Goal: Task Accomplishment & Management: Manage account settings

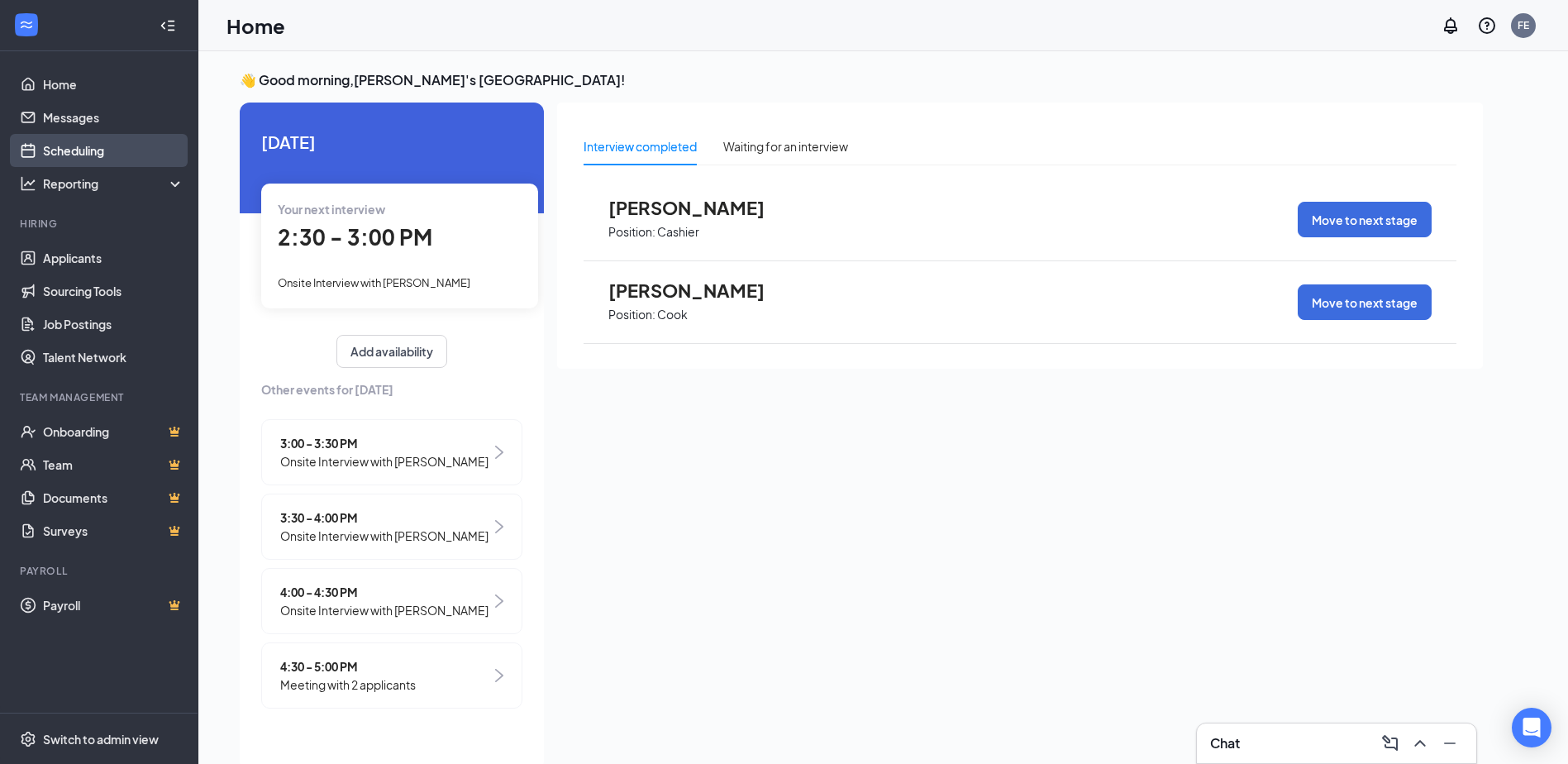
click at [83, 145] on link "Scheduling" at bounding box center [113, 151] width 142 height 33
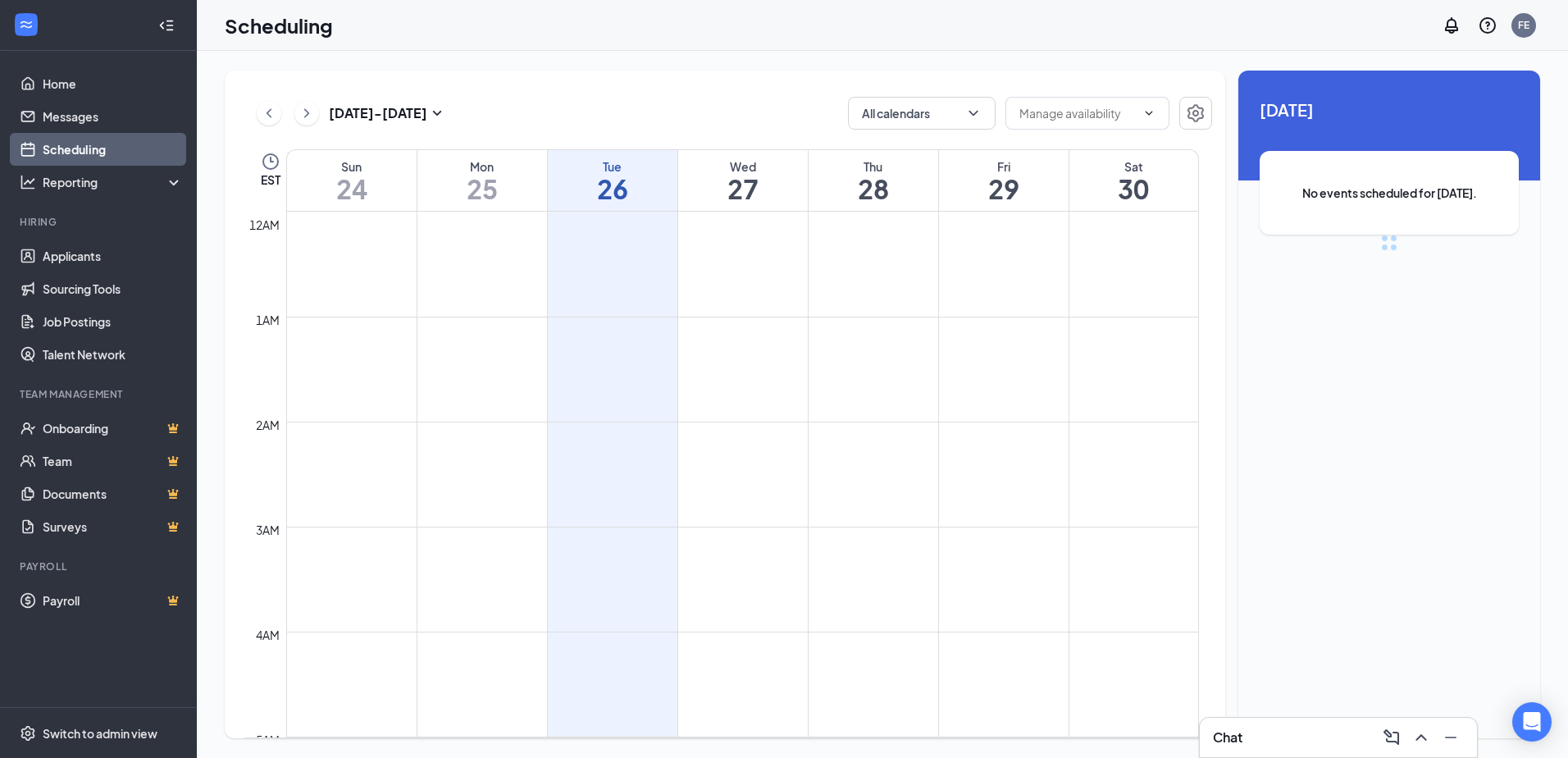
scroll to position [807, 0]
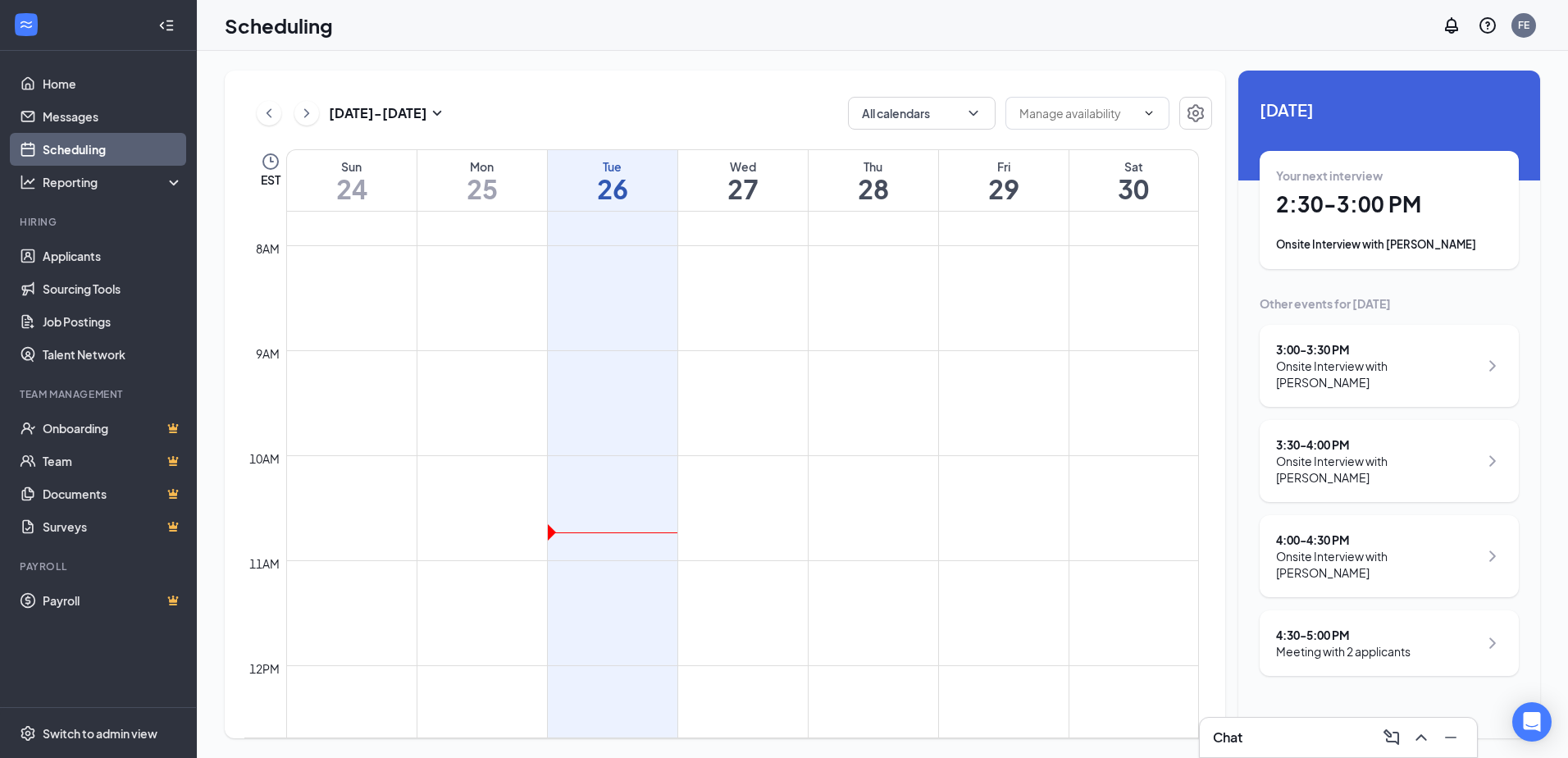
click at [656, 191] on h1 "26" at bounding box center [612, 189] width 130 height 28
click at [1367, 633] on div "4:30 - 5:00 PM Meeting with 2 applicants" at bounding box center [1388, 643] width 259 height 66
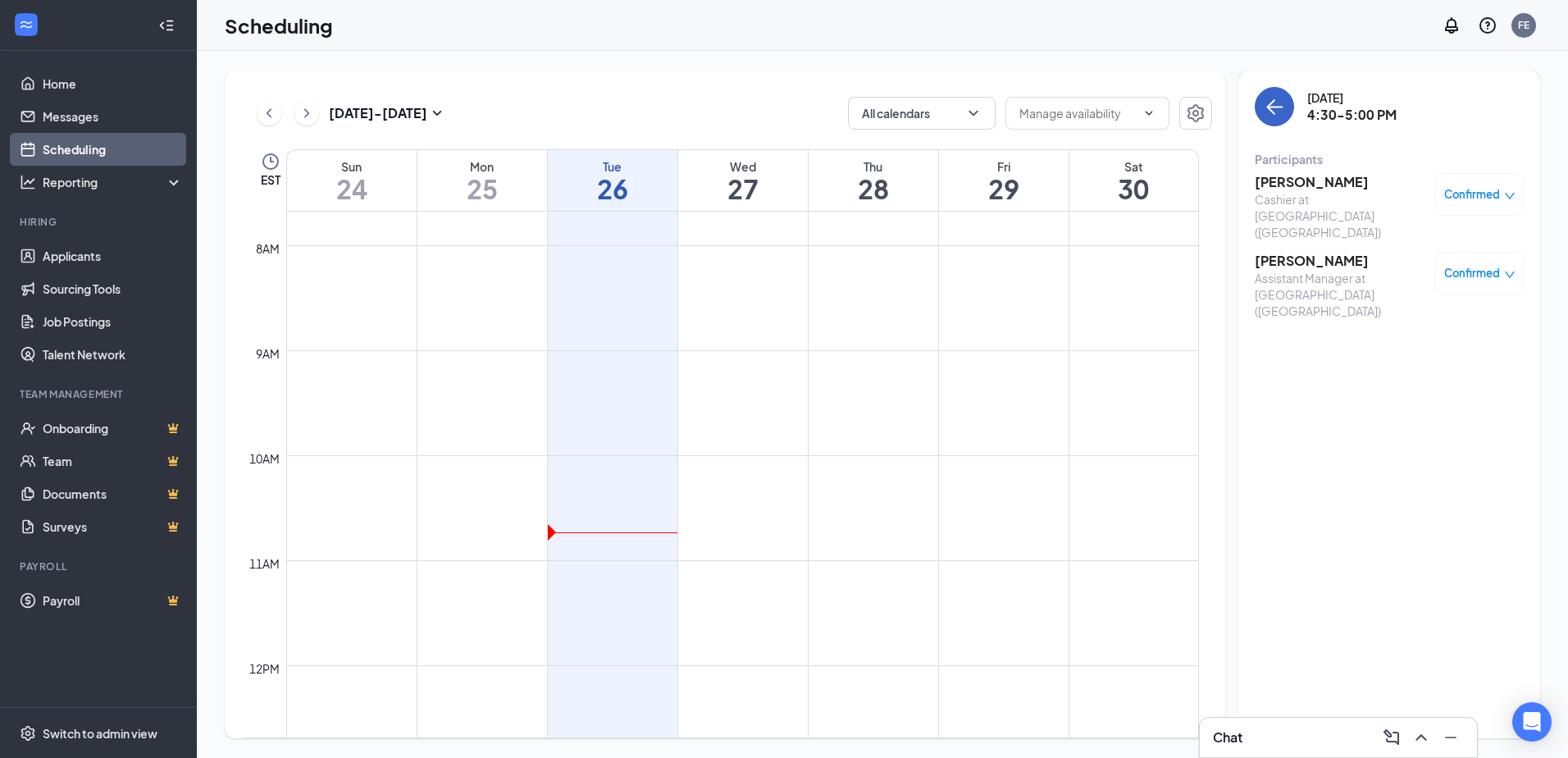
click at [1279, 113] on icon "ArrowLeft" at bounding box center [1274, 107] width 20 height 20
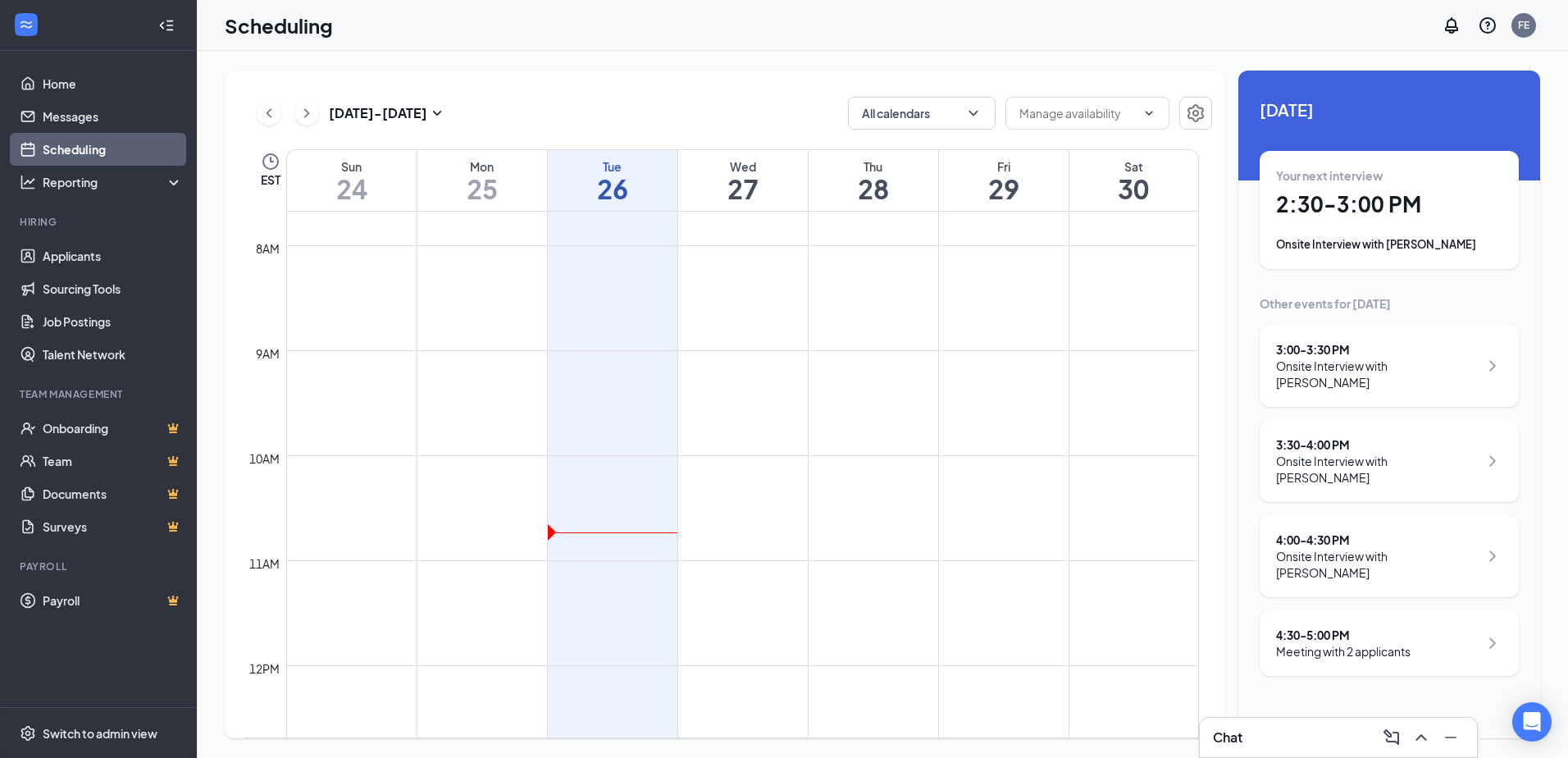
click at [741, 210] on th "Wed 27" at bounding box center [742, 181] width 131 height 62
click at [739, 190] on h1 "27" at bounding box center [743, 189] width 130 height 28
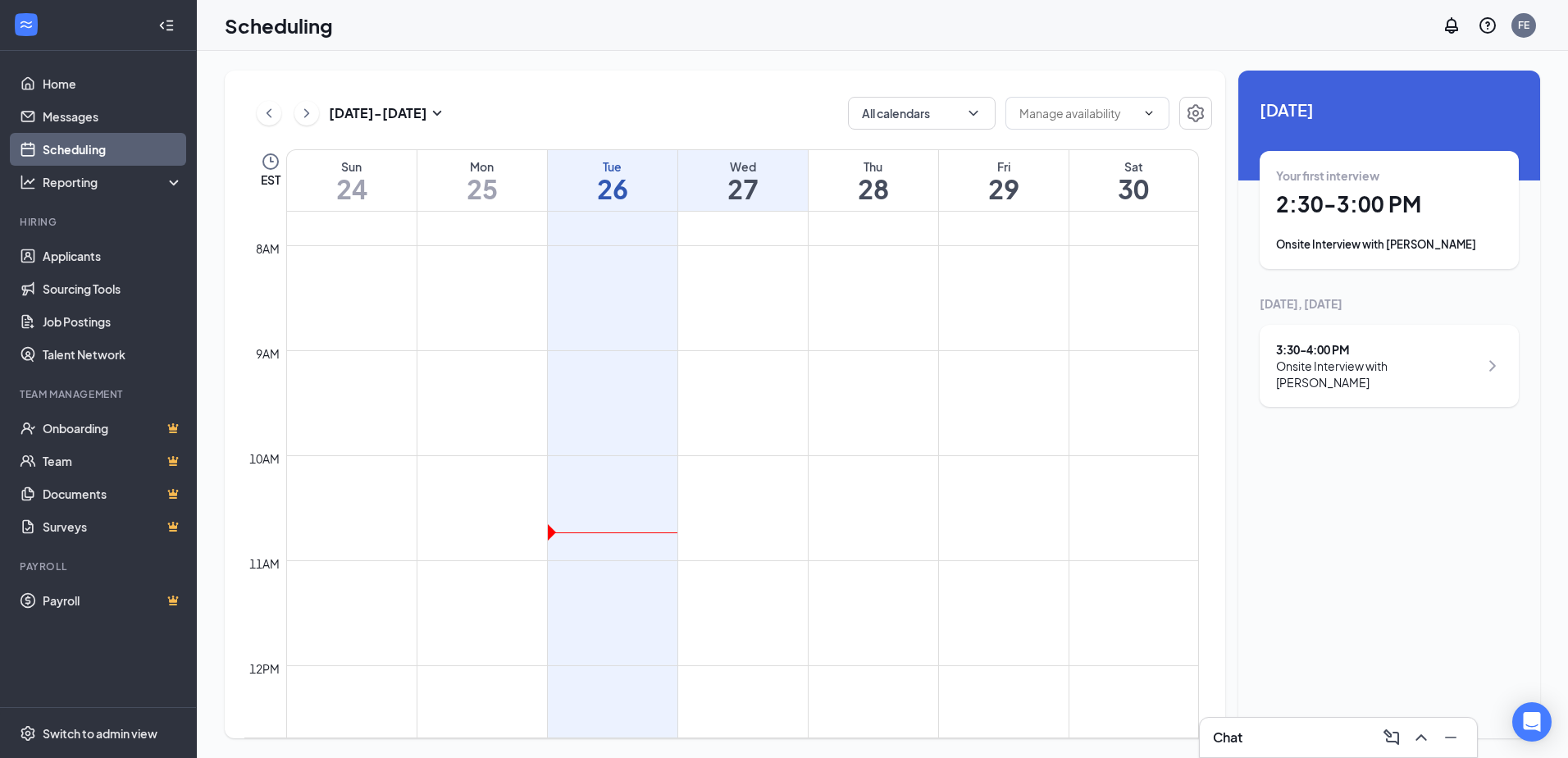
click at [889, 163] on div "Thu" at bounding box center [874, 167] width 130 height 16
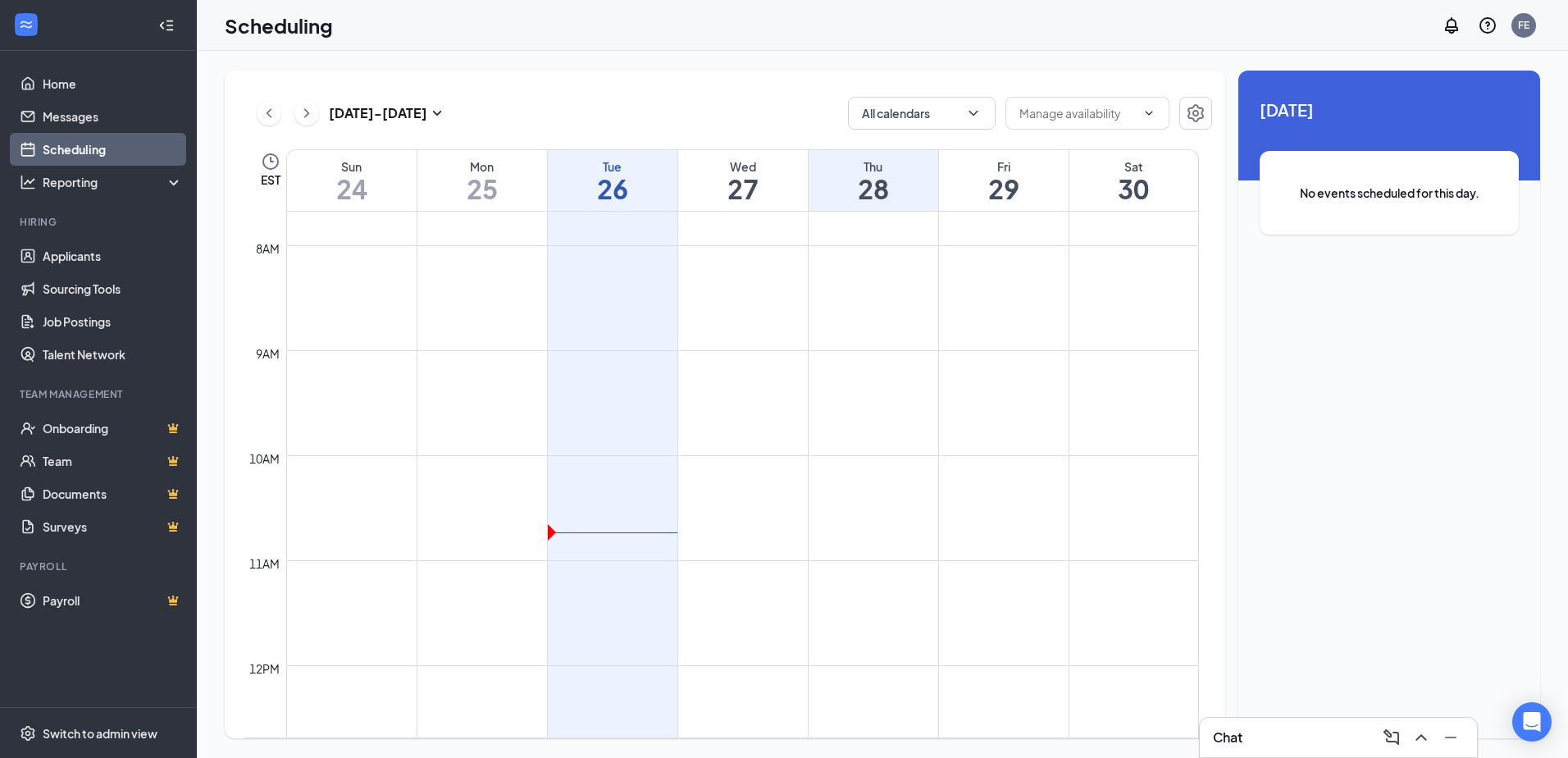
click at [659, 188] on h1 "26" at bounding box center [612, 189] width 130 height 28
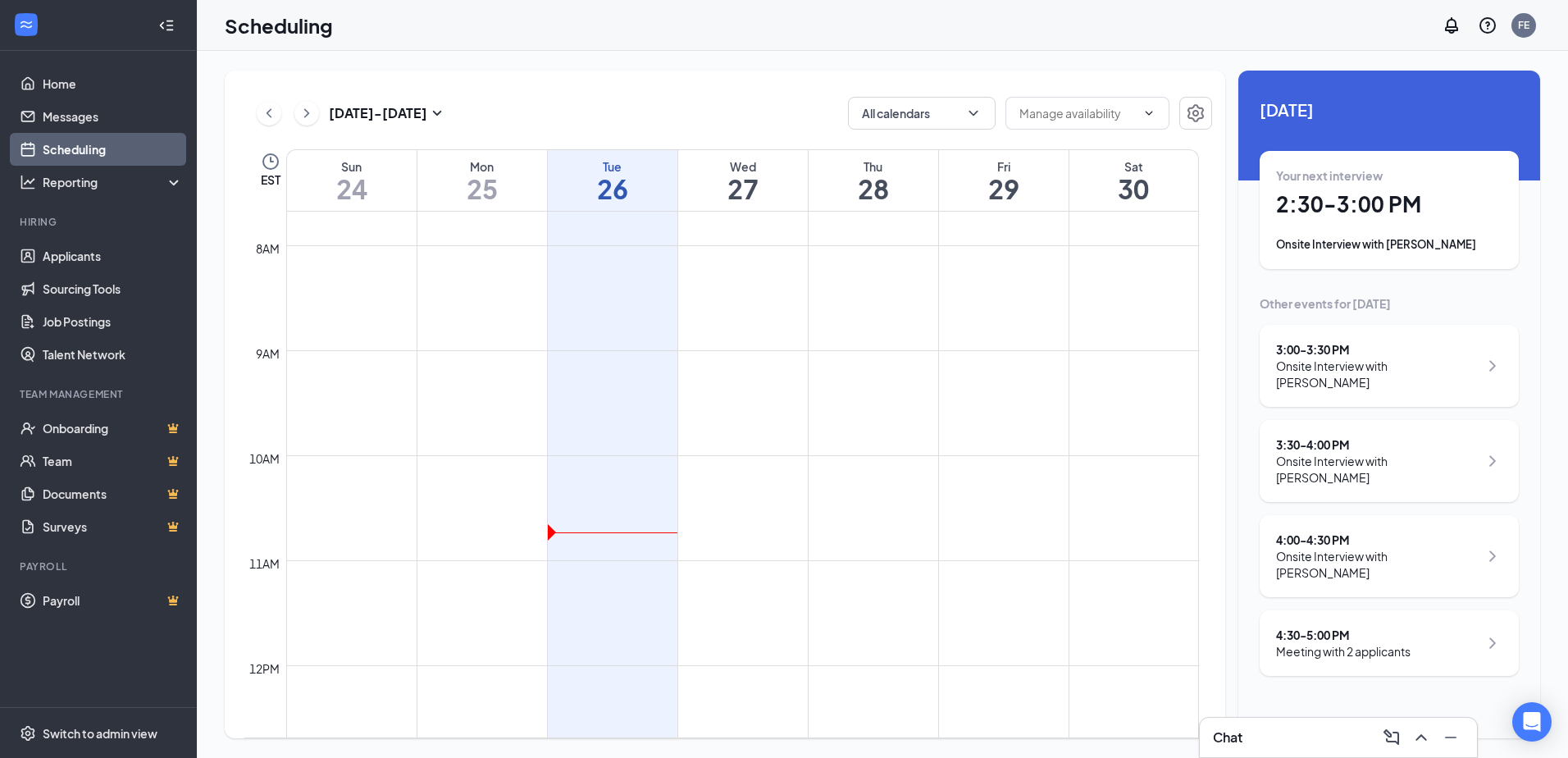
drag, startPoint x: 1381, startPoint y: 619, endPoint x: 1384, endPoint y: 601, distance: 18.2
click at [1381, 643] on div "Meeting with 2 applicants" at bounding box center [1343, 651] width 135 height 16
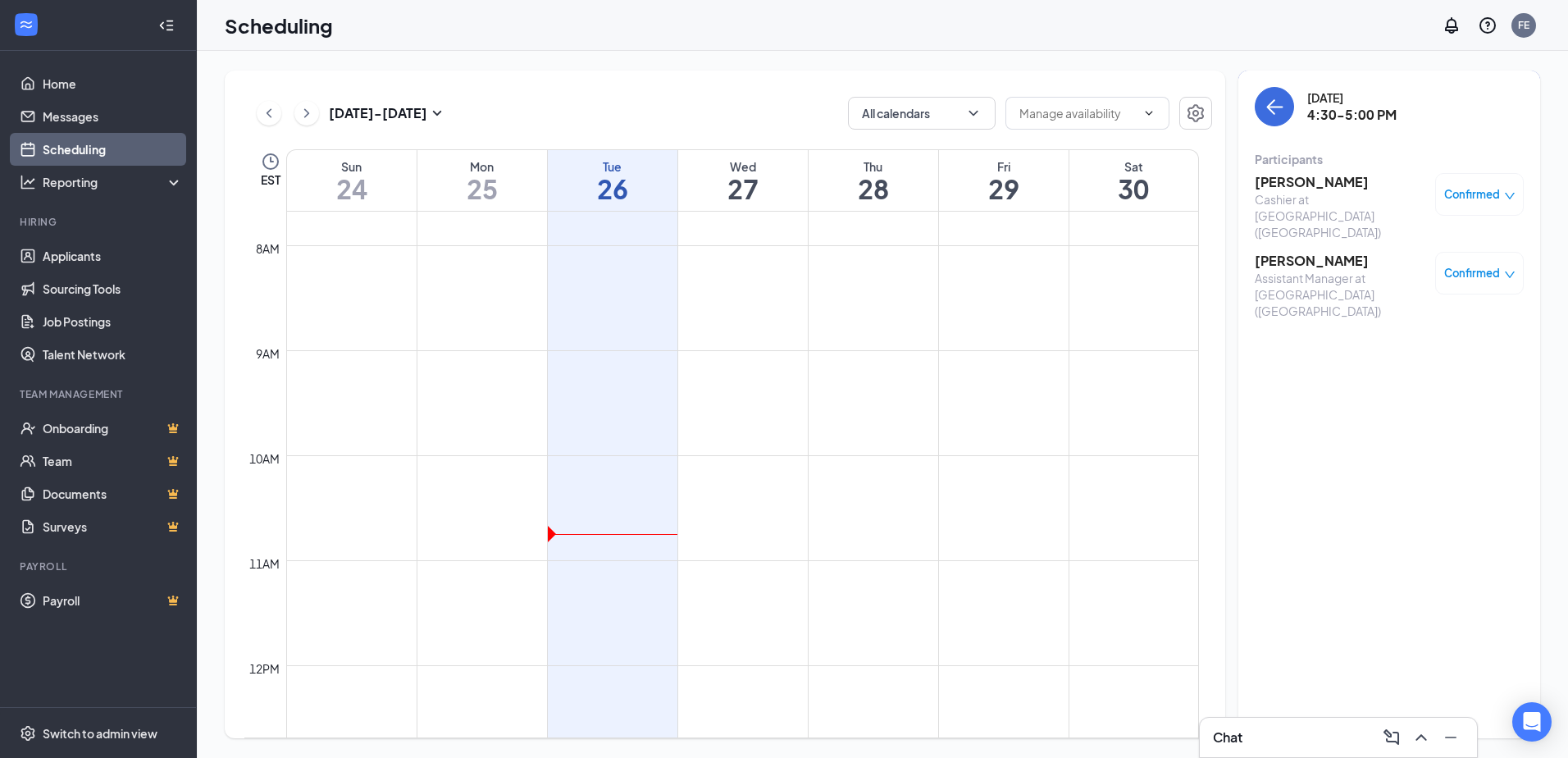
click at [1484, 192] on span "Confirmed" at bounding box center [1472, 194] width 56 height 16
click at [1404, 252] on span "Request Reschedule" at bounding box center [1441, 247] width 113 height 18
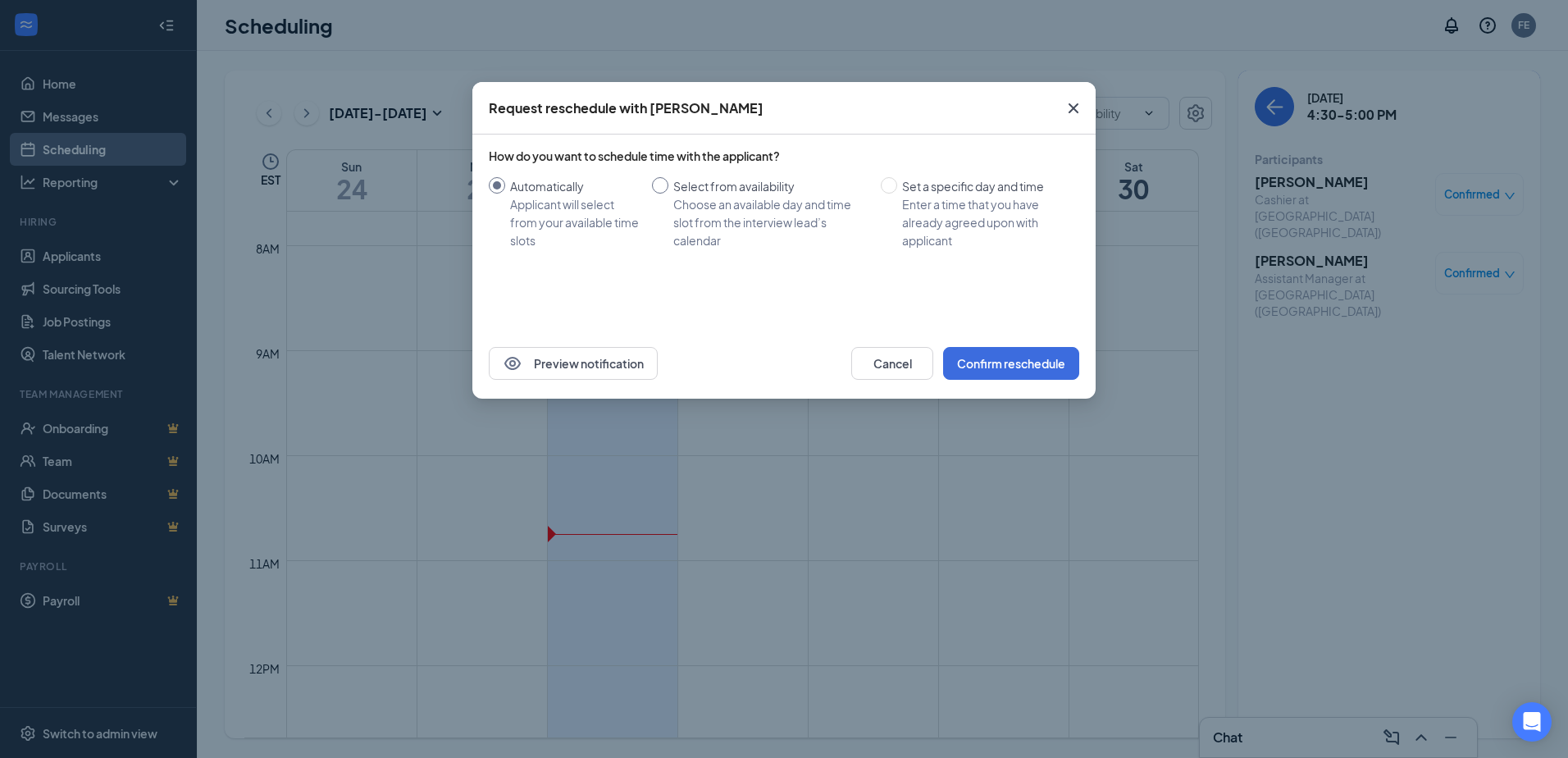
click at [678, 179] on div "Select from availability" at bounding box center [770, 186] width 194 height 18
click at [668, 179] on input "Select from availability Choose an available day and time slot from the intervi…" at bounding box center [660, 185] width 16 height 16
radio input "true"
radio input "false"
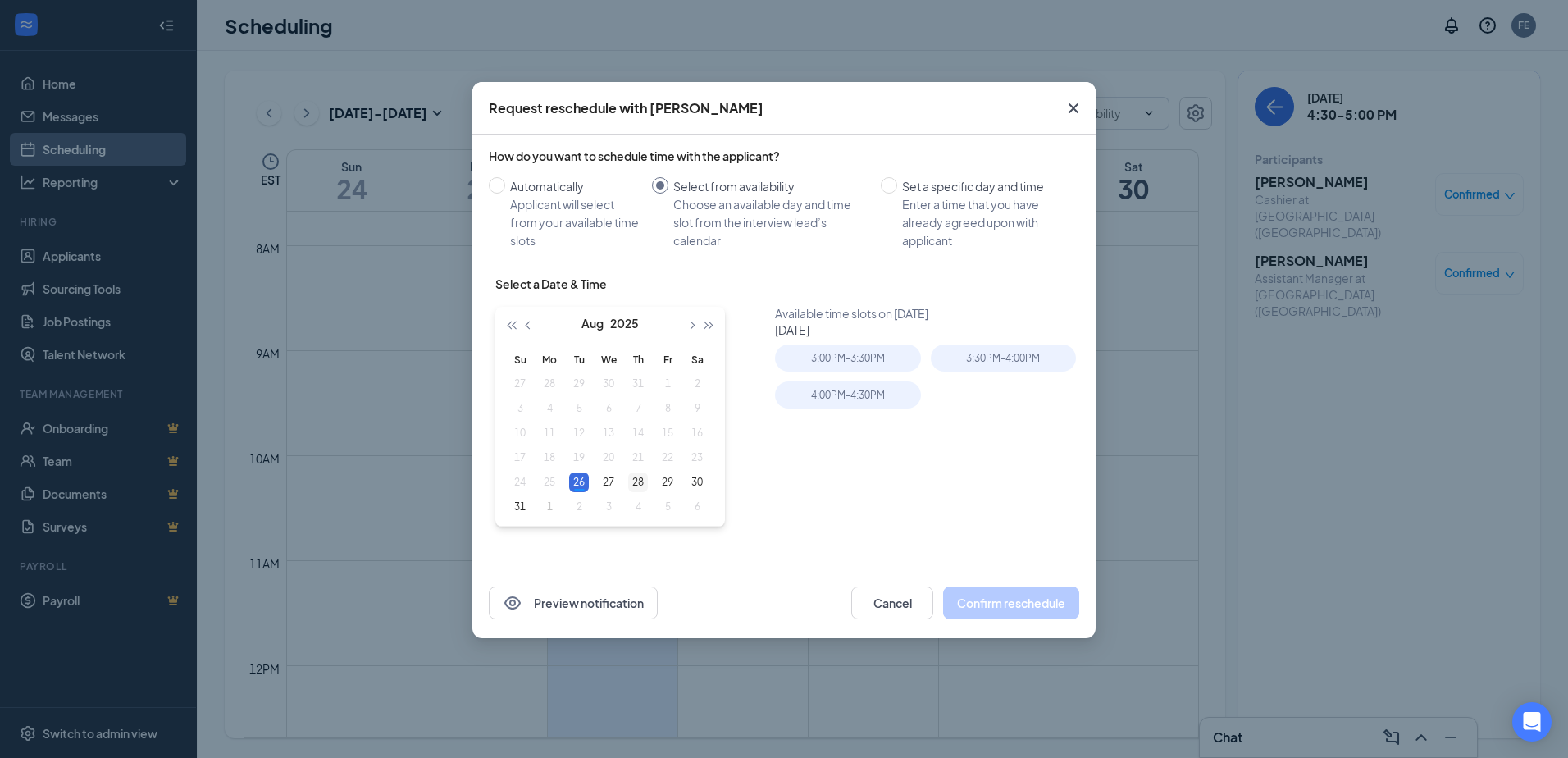
type input "[DATE]"
click at [630, 483] on div "28" at bounding box center [638, 483] width 20 height 20
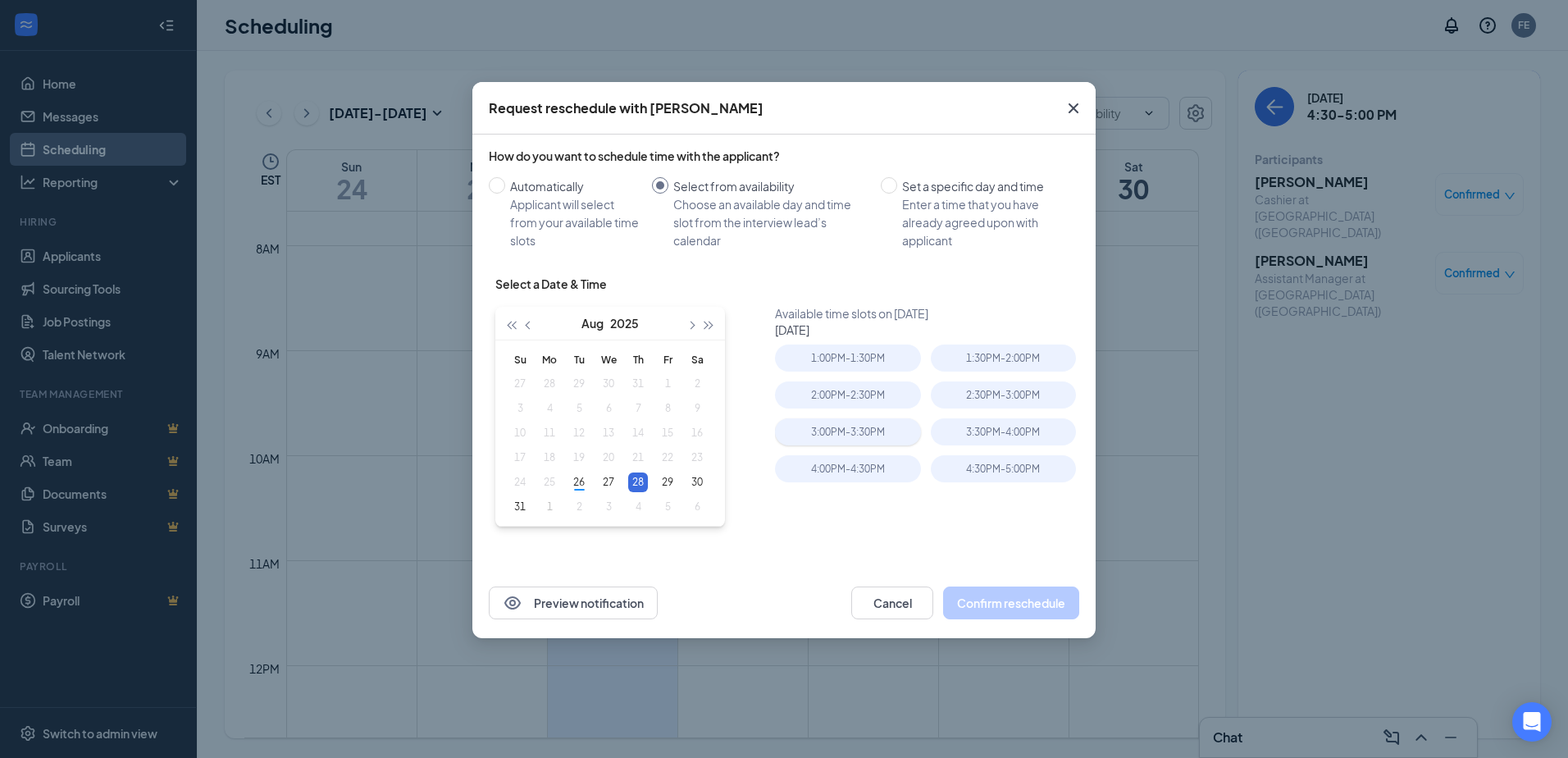
click at [878, 432] on div "3:00PM - 3:30PM" at bounding box center [847, 432] width 145 height 27
click at [996, 599] on button "Confirm reschedule" at bounding box center [1011, 603] width 136 height 33
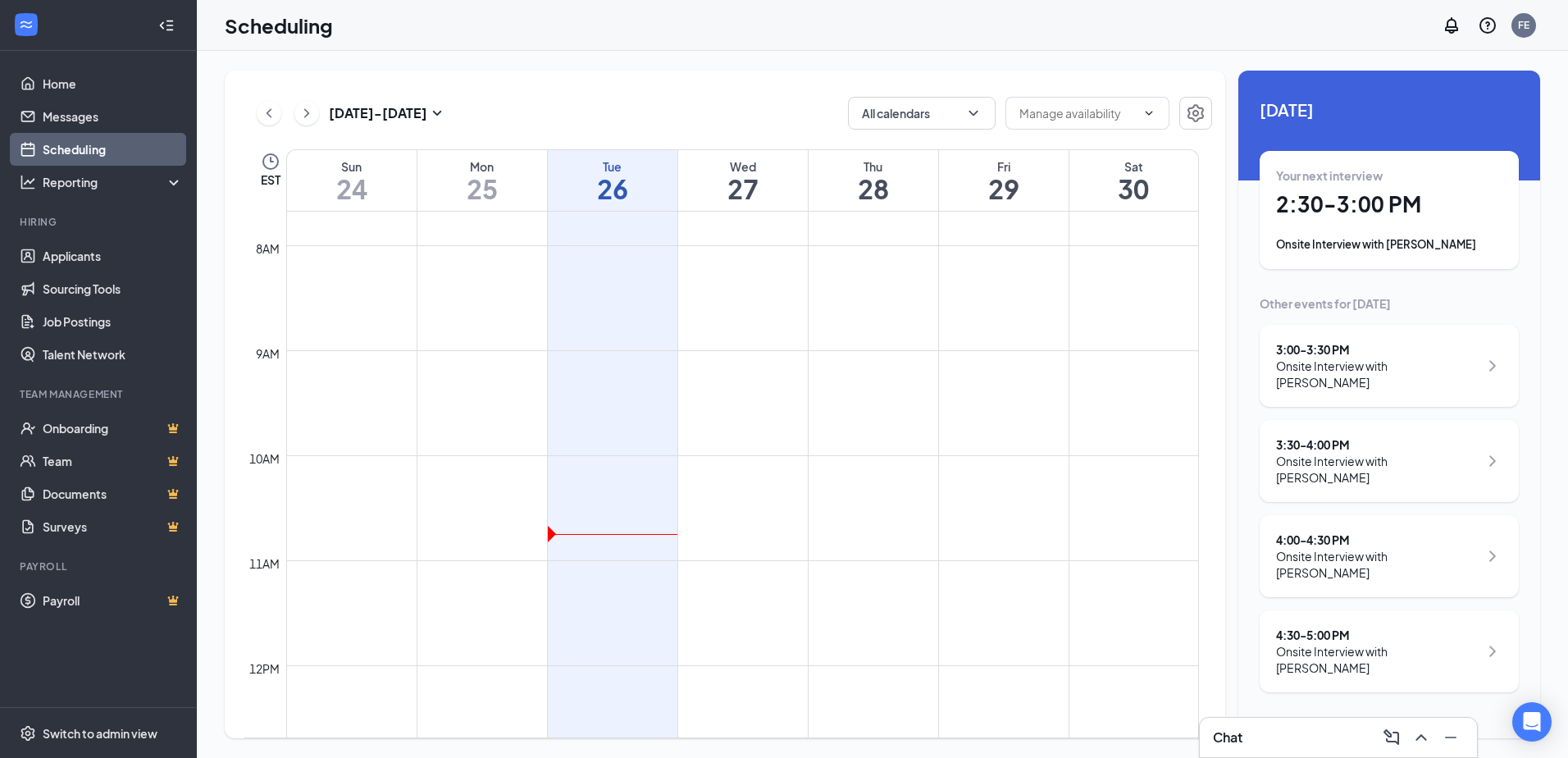
click at [1414, 643] on div "Onsite Interview with [PERSON_NAME]" at bounding box center [1377, 659] width 202 height 33
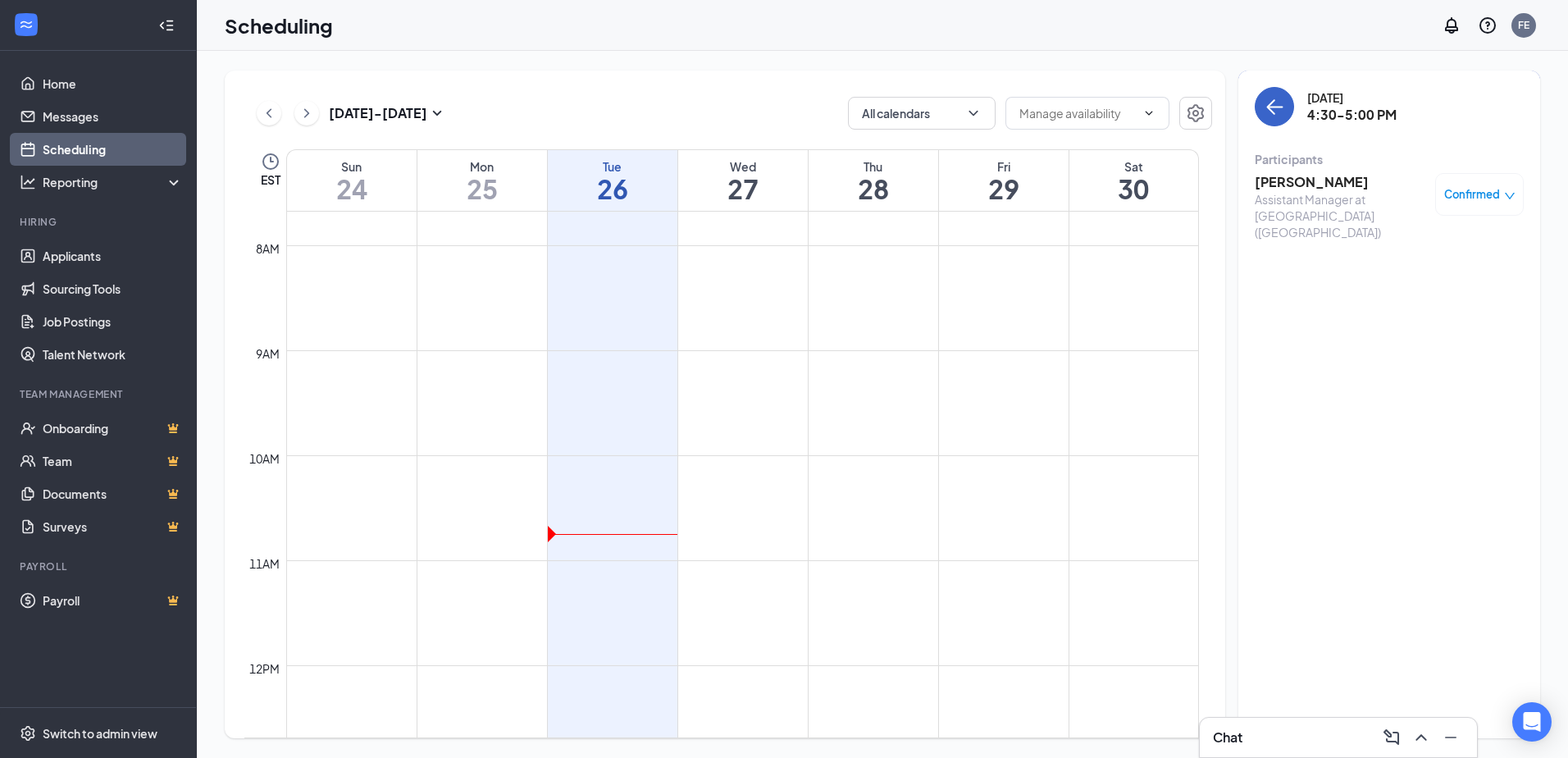
drag, startPoint x: 1263, startPoint y: 119, endPoint x: 1268, endPoint y: 218, distance: 99.1
click at [1263, 119] on button "back-button" at bounding box center [1274, 107] width 39 height 39
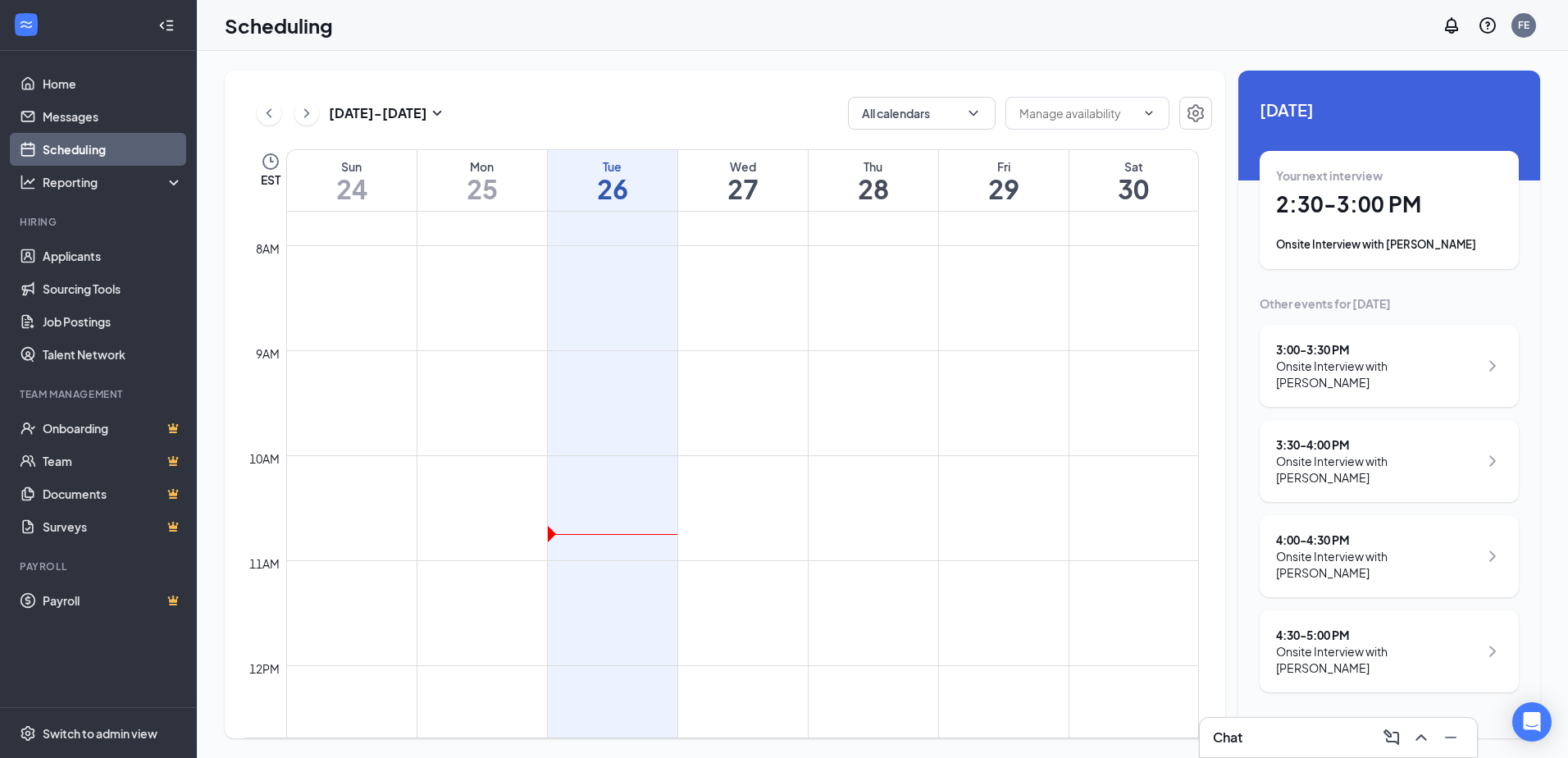
click at [1457, 643] on div "Onsite Interview with [PERSON_NAME]" at bounding box center [1377, 659] width 202 height 33
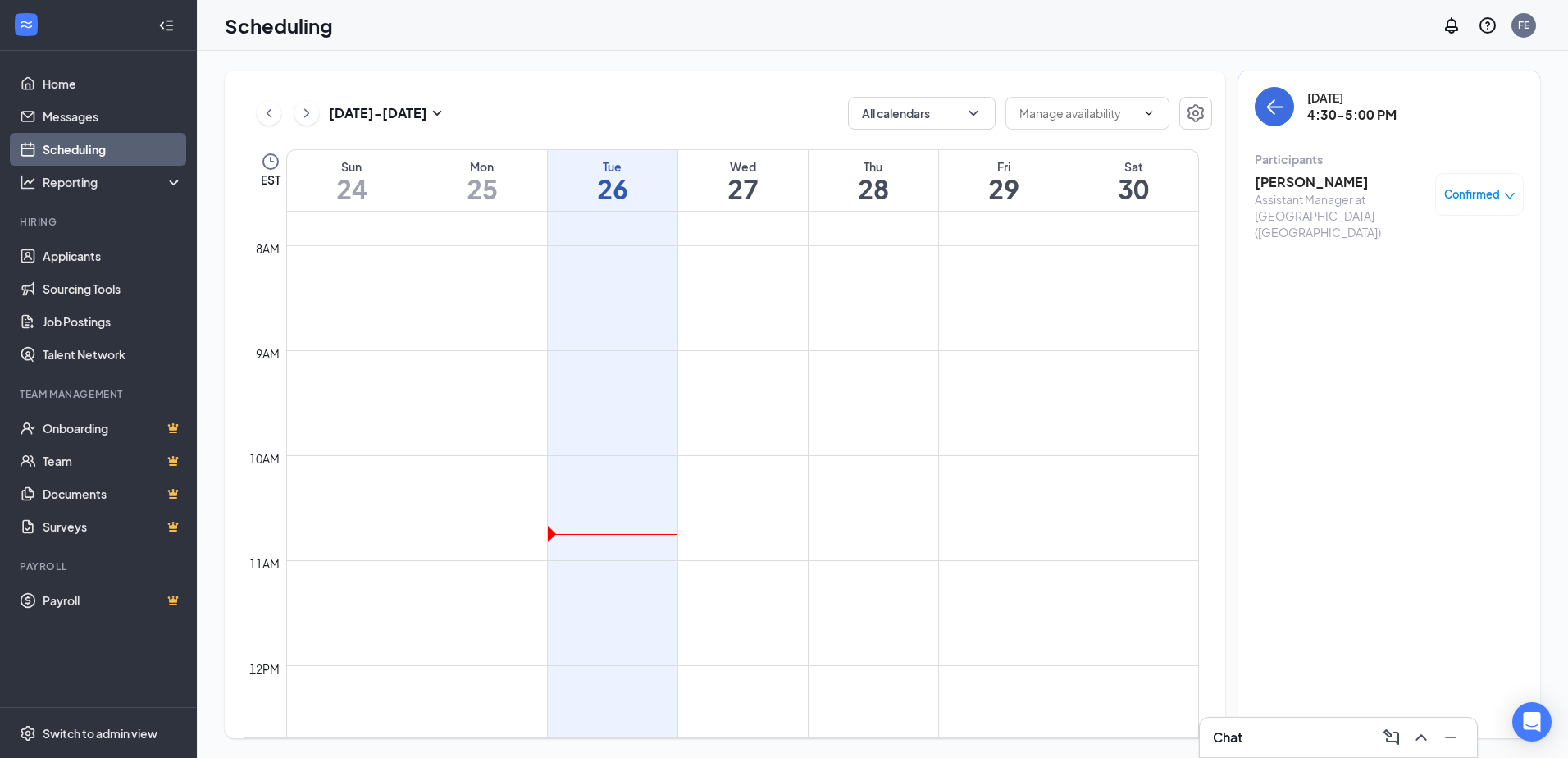
click at [1478, 198] on span "Confirmed" at bounding box center [1472, 194] width 56 height 16
click at [1428, 252] on span "Request Reschedule" at bounding box center [1441, 247] width 113 height 18
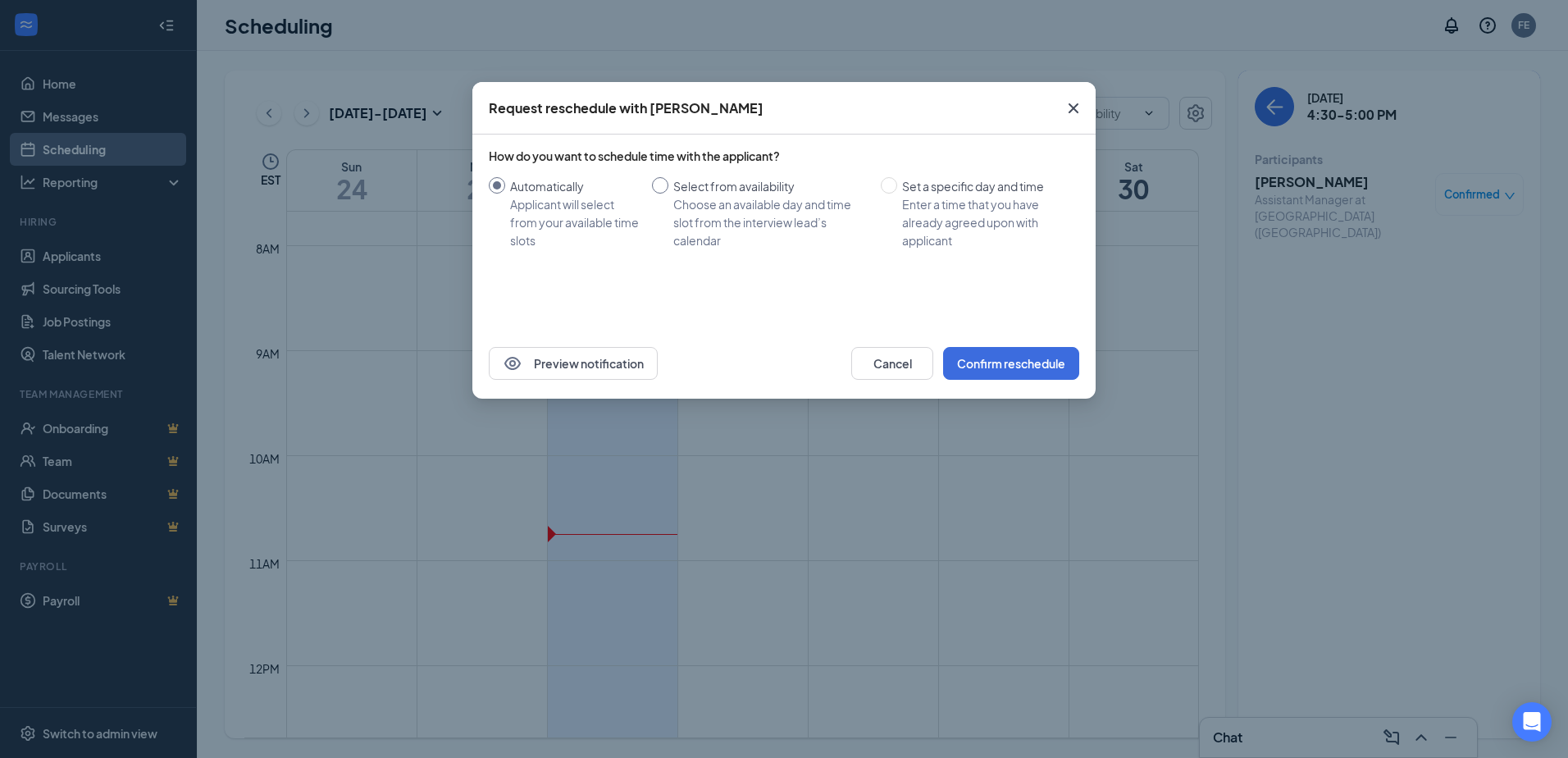
click at [715, 208] on div "Choose an available day and time slot from the interview lead’s calendar" at bounding box center [770, 222] width 194 height 54
click at [668, 193] on input "Select from availability Choose an available day and time slot from the intervi…" at bounding box center [660, 185] width 16 height 16
radio input "true"
radio input "false"
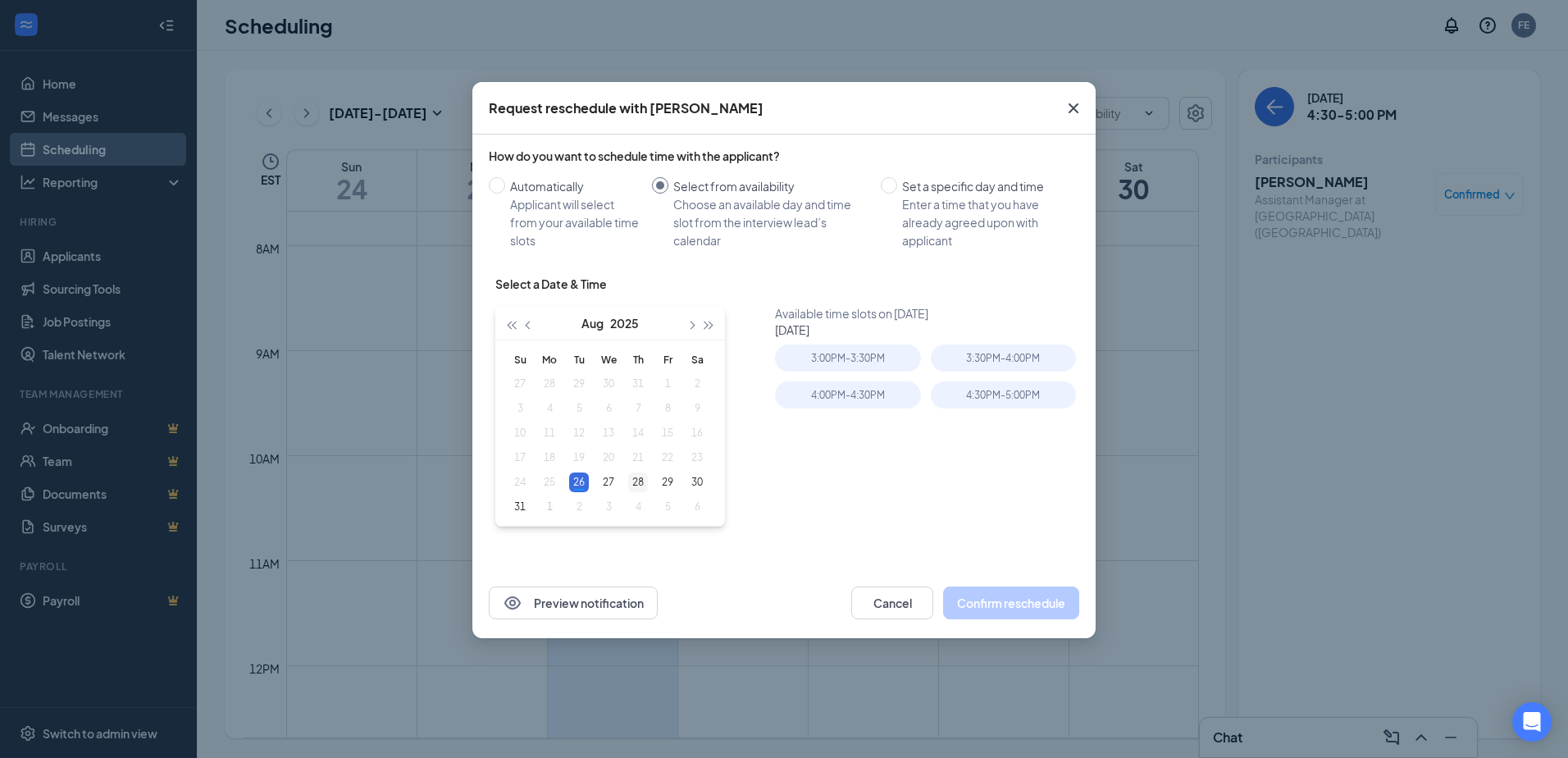
click at [640, 486] on div "28" at bounding box center [638, 483] width 20 height 20
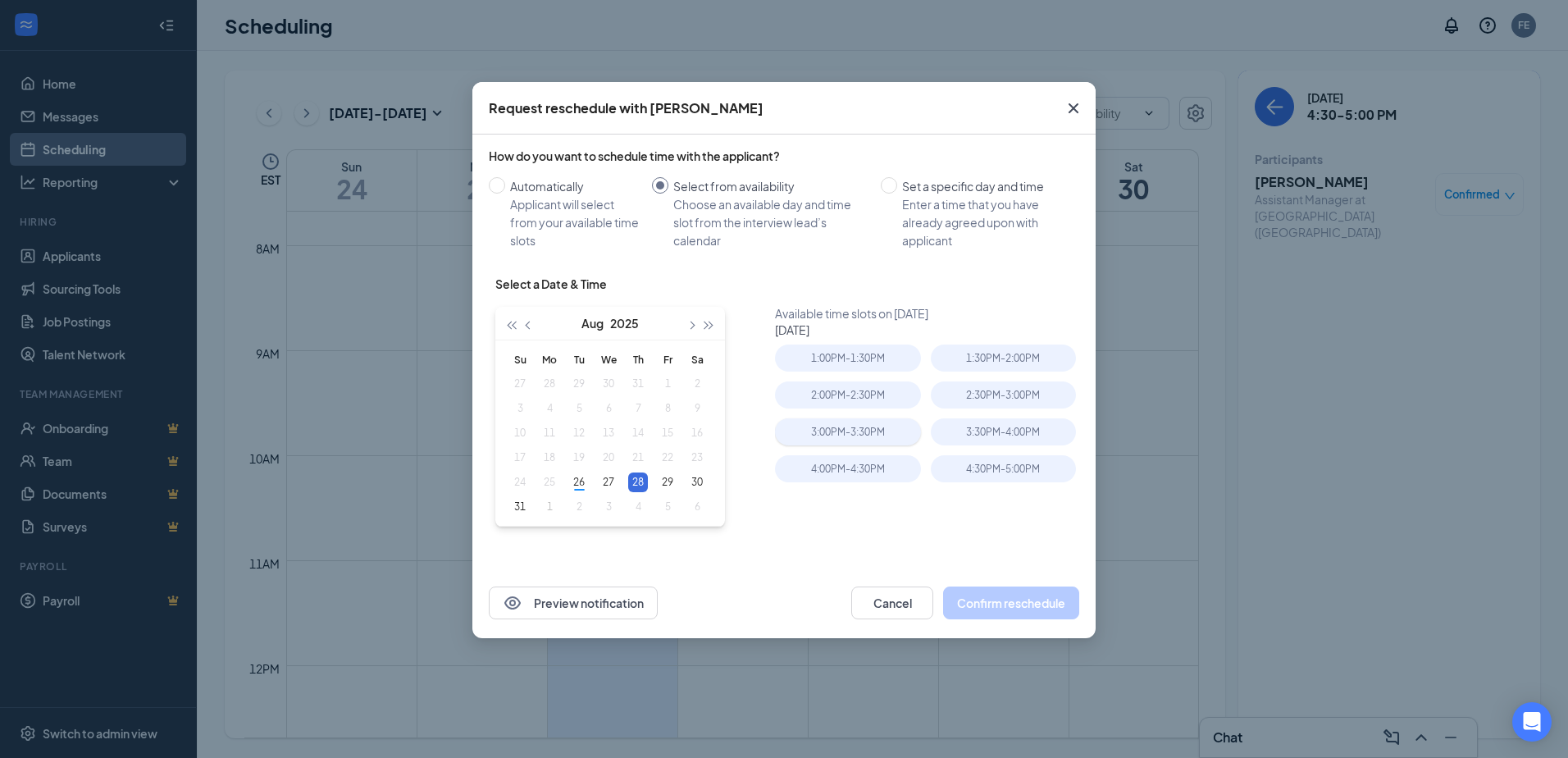
type input "[DATE]"
click at [959, 441] on div "3:30PM - 4:00PM" at bounding box center [1003, 432] width 145 height 27
click at [1036, 599] on button "Confirm reschedule" at bounding box center [1011, 603] width 136 height 33
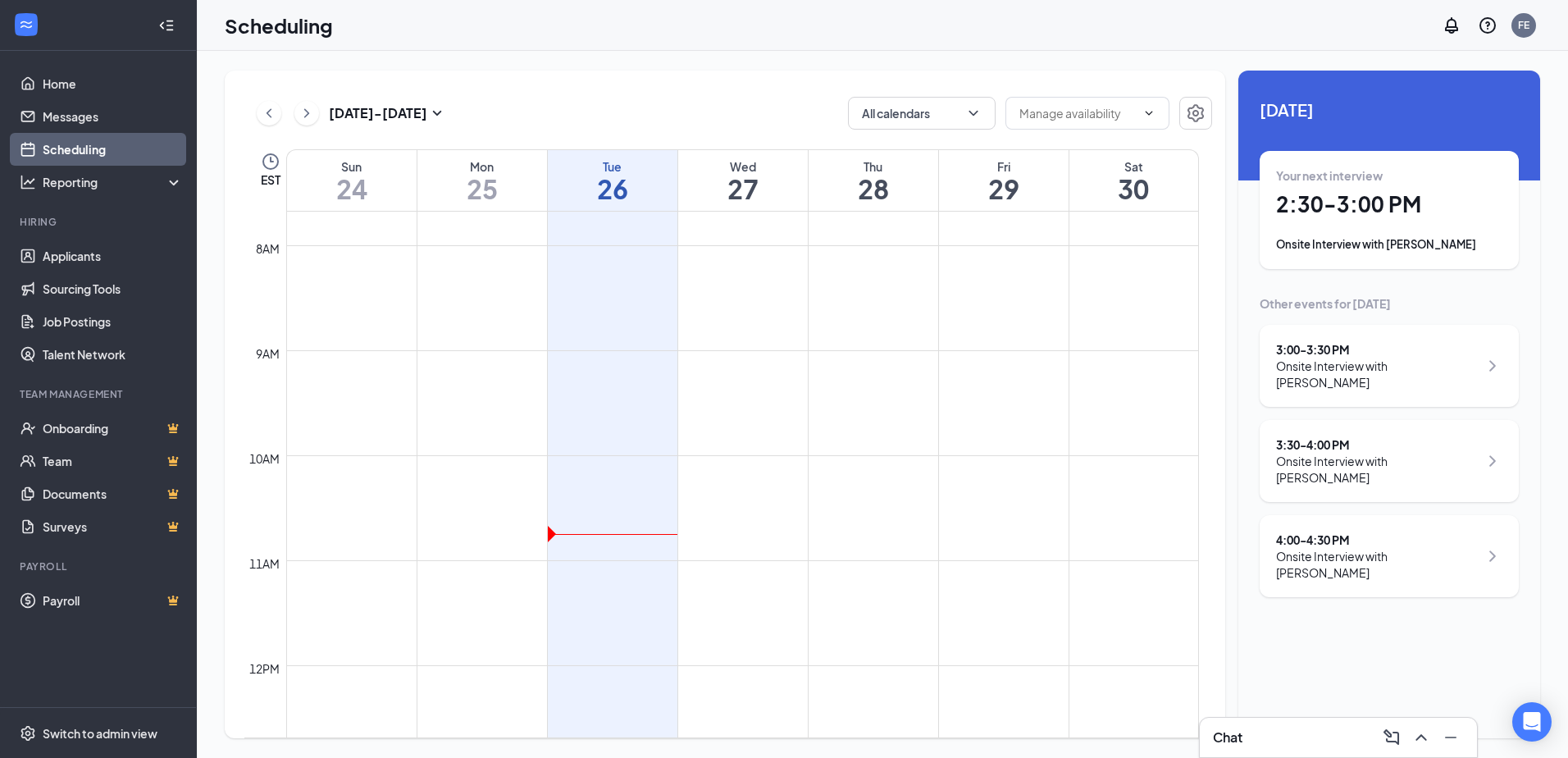
click at [774, 178] on h1 "27" at bounding box center [743, 189] width 130 height 28
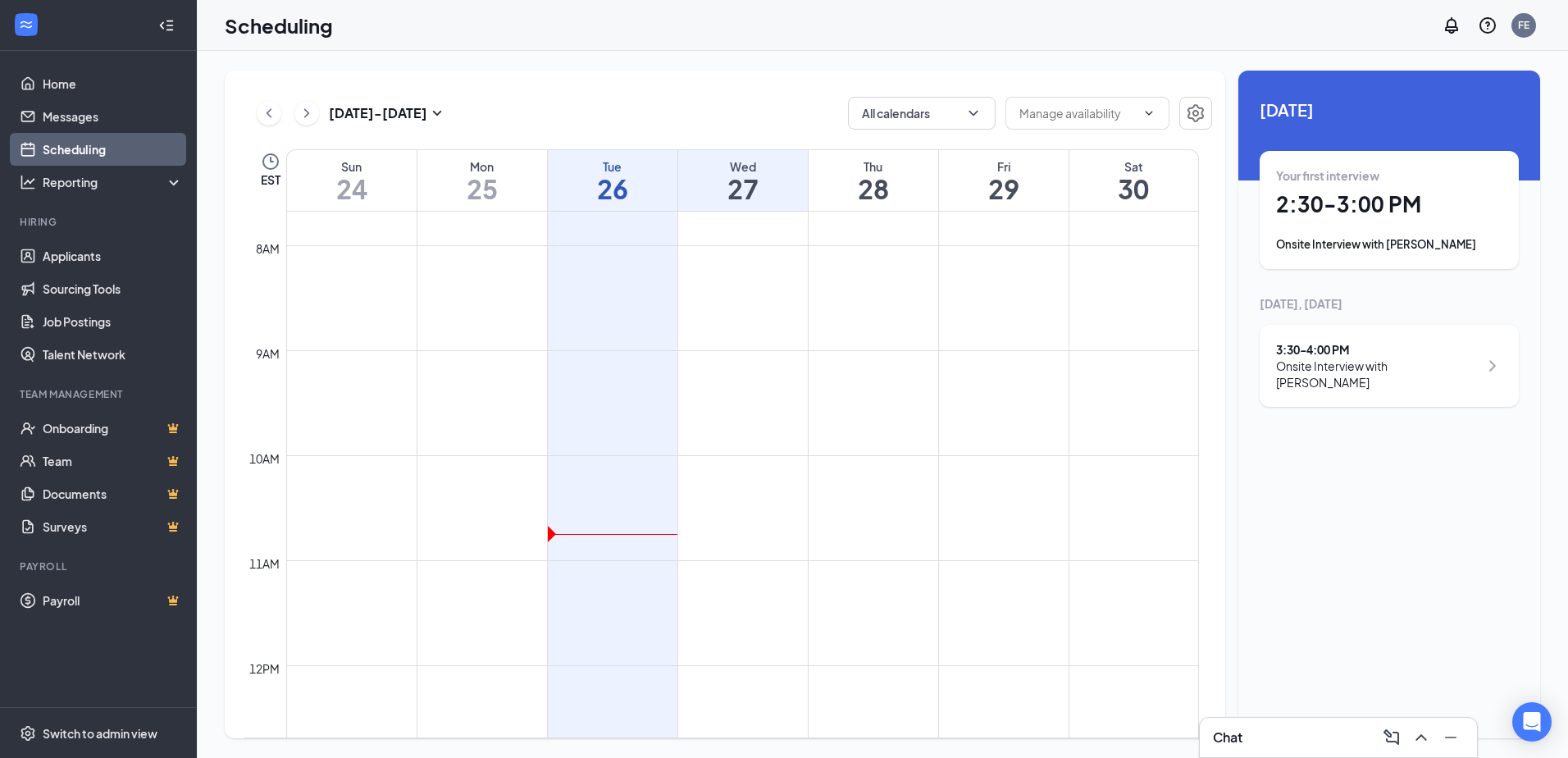
click at [893, 182] on h1 "28" at bounding box center [874, 189] width 130 height 28
click at [654, 192] on h1 "26" at bounding box center [612, 189] width 130 height 28
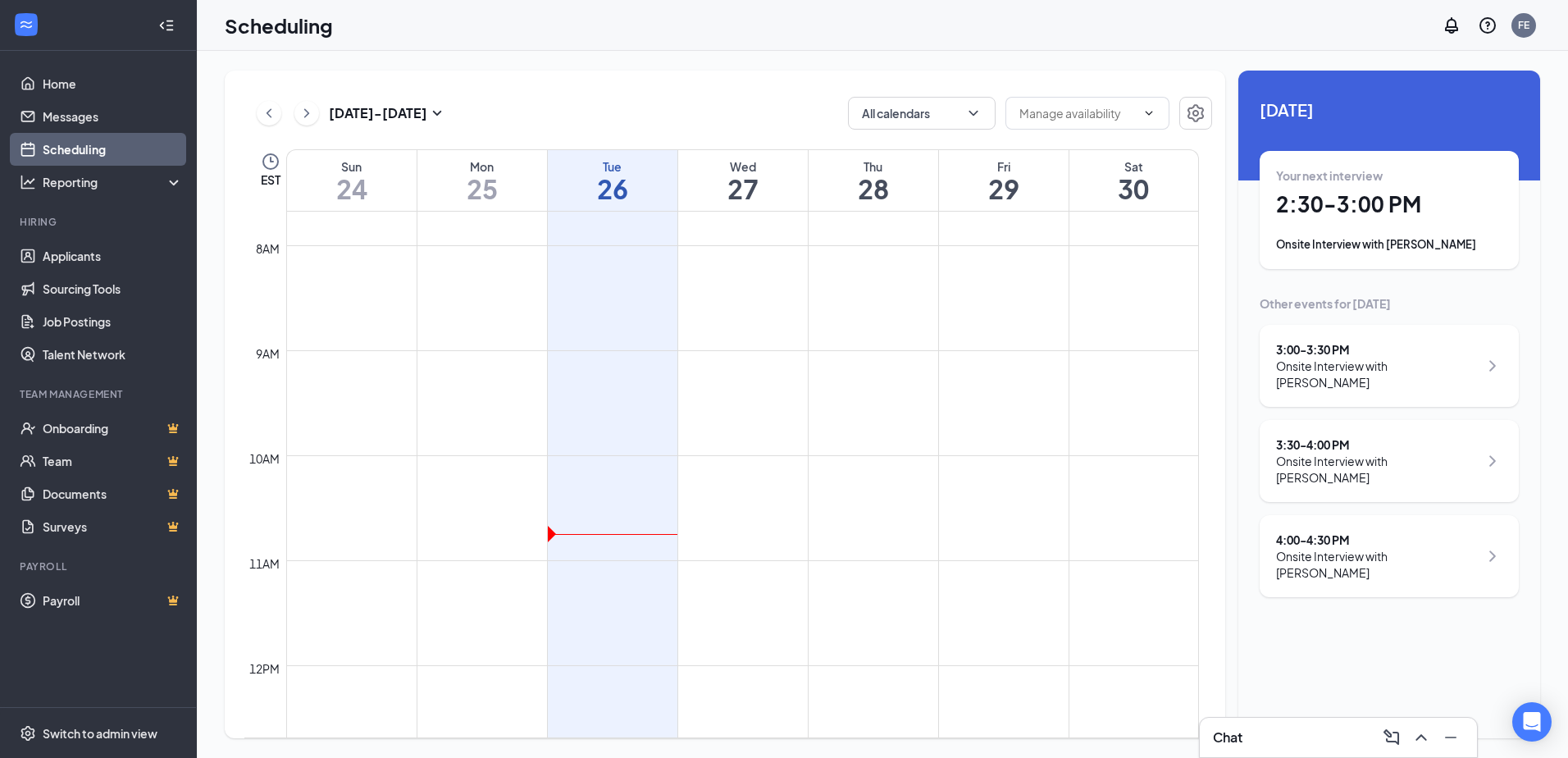
click at [724, 180] on h1 "27" at bounding box center [743, 189] width 130 height 28
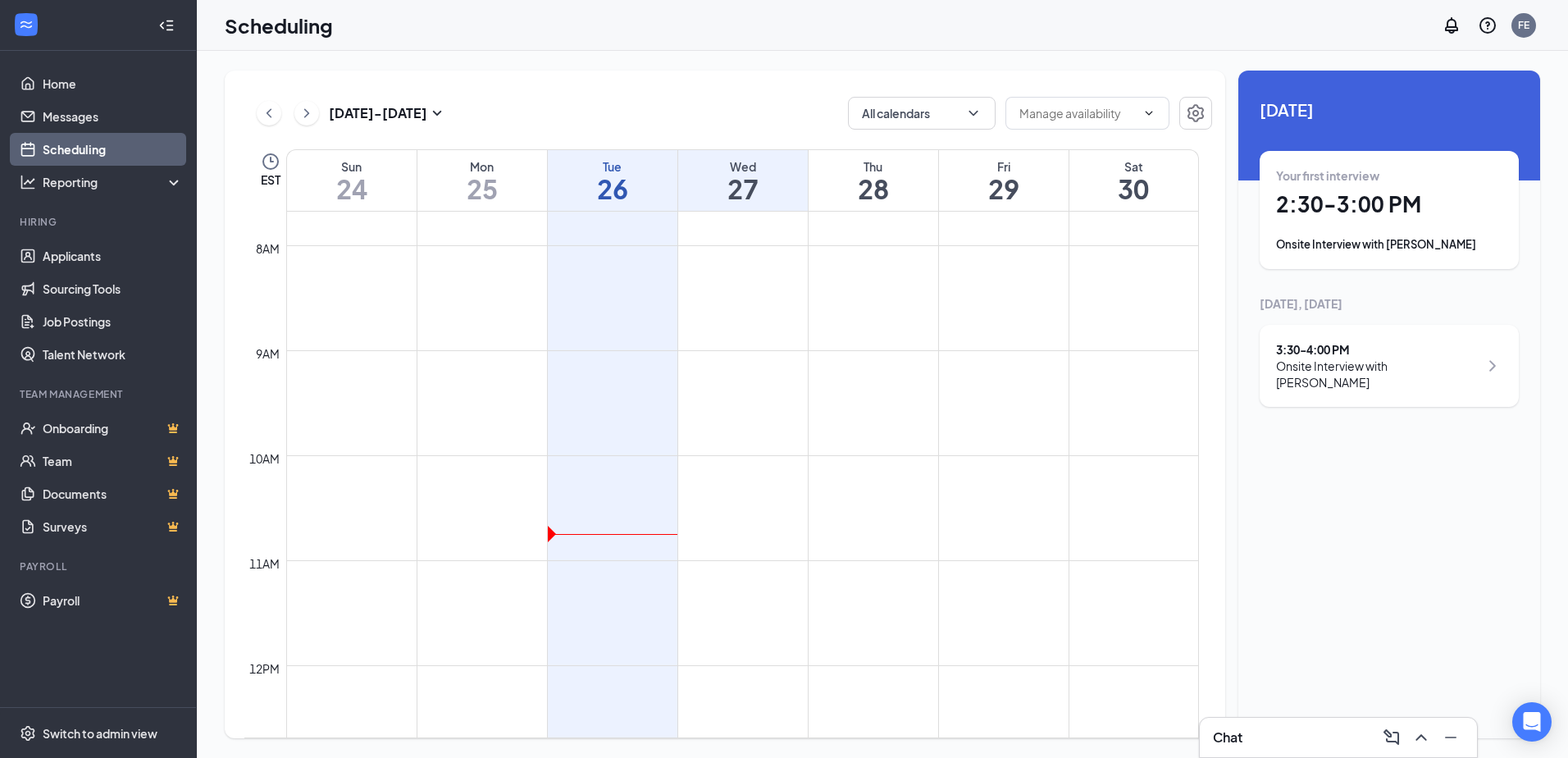
click at [597, 175] on h1 "26" at bounding box center [612, 189] width 130 height 28
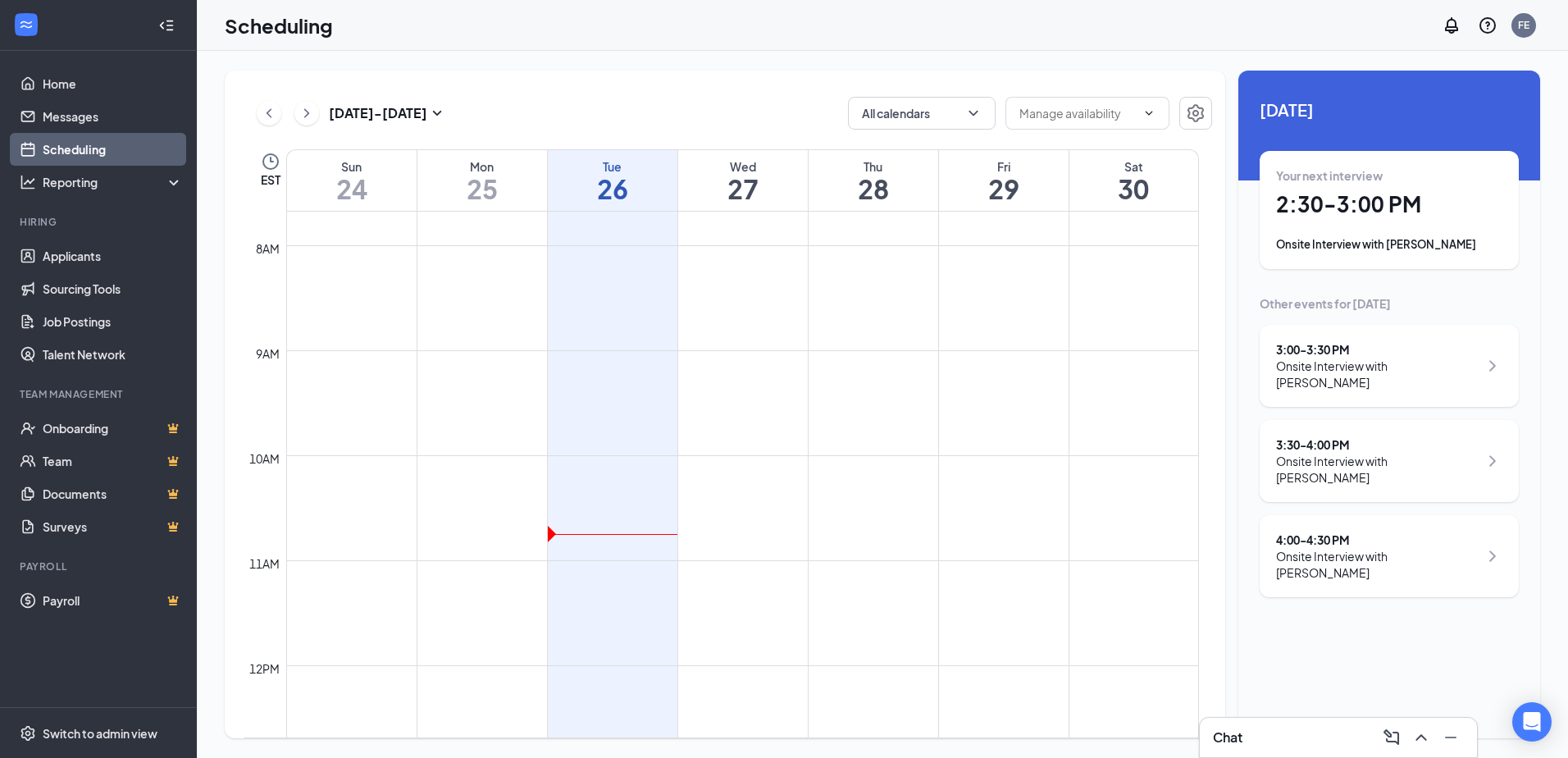
click at [1356, 220] on div "Your next interview 2:30 - 3:00 PM Onsite Interview with [PERSON_NAME]" at bounding box center [1388, 210] width 226 height 86
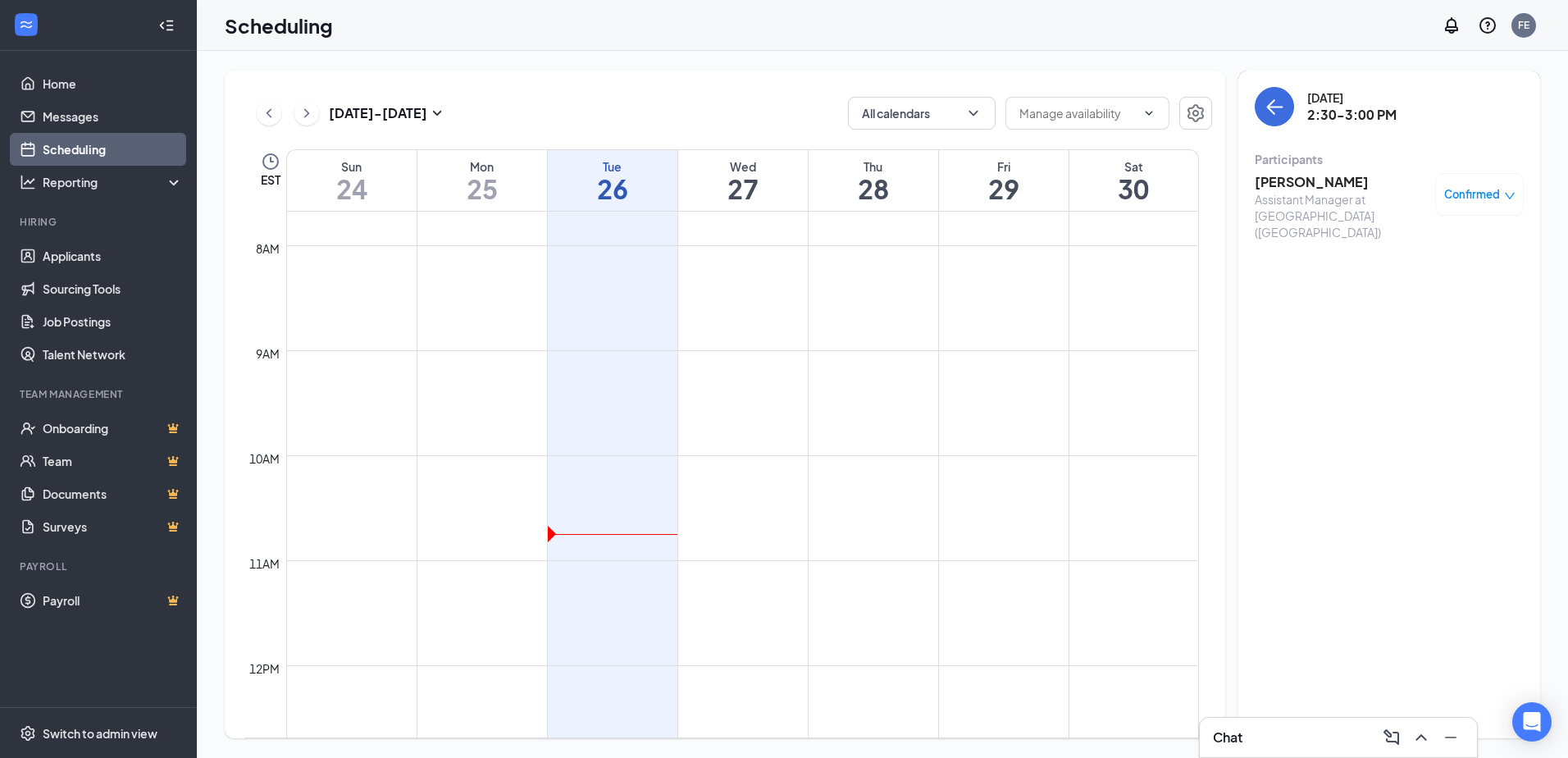
click at [1520, 197] on div "Confirmed" at bounding box center [1479, 195] width 89 height 43
click at [1498, 180] on div "Confirmed" at bounding box center [1479, 195] width 89 height 43
click at [1353, 181] on h3 "[PERSON_NAME]" at bounding box center [1340, 183] width 173 height 18
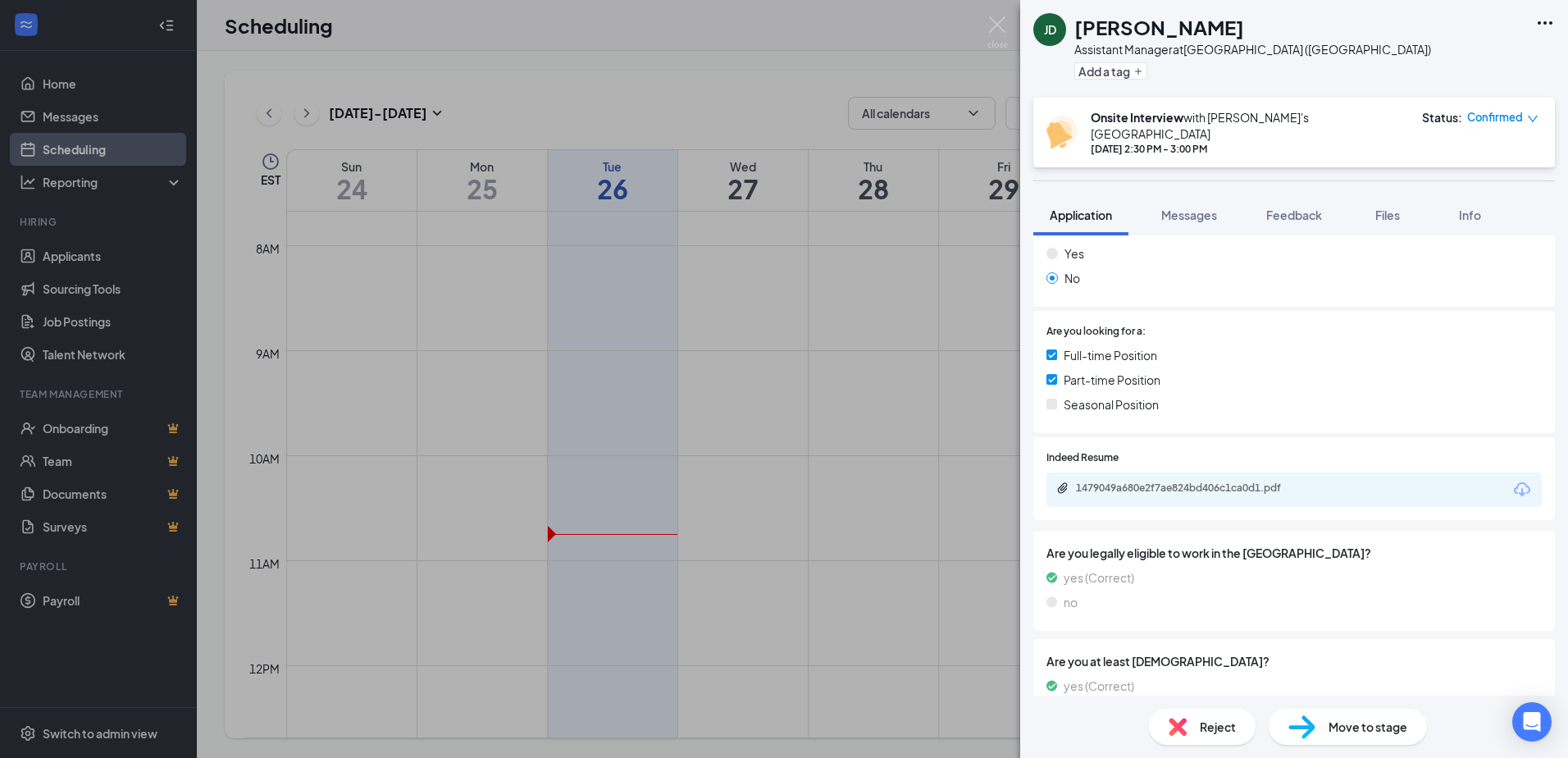
scroll to position [302, 0]
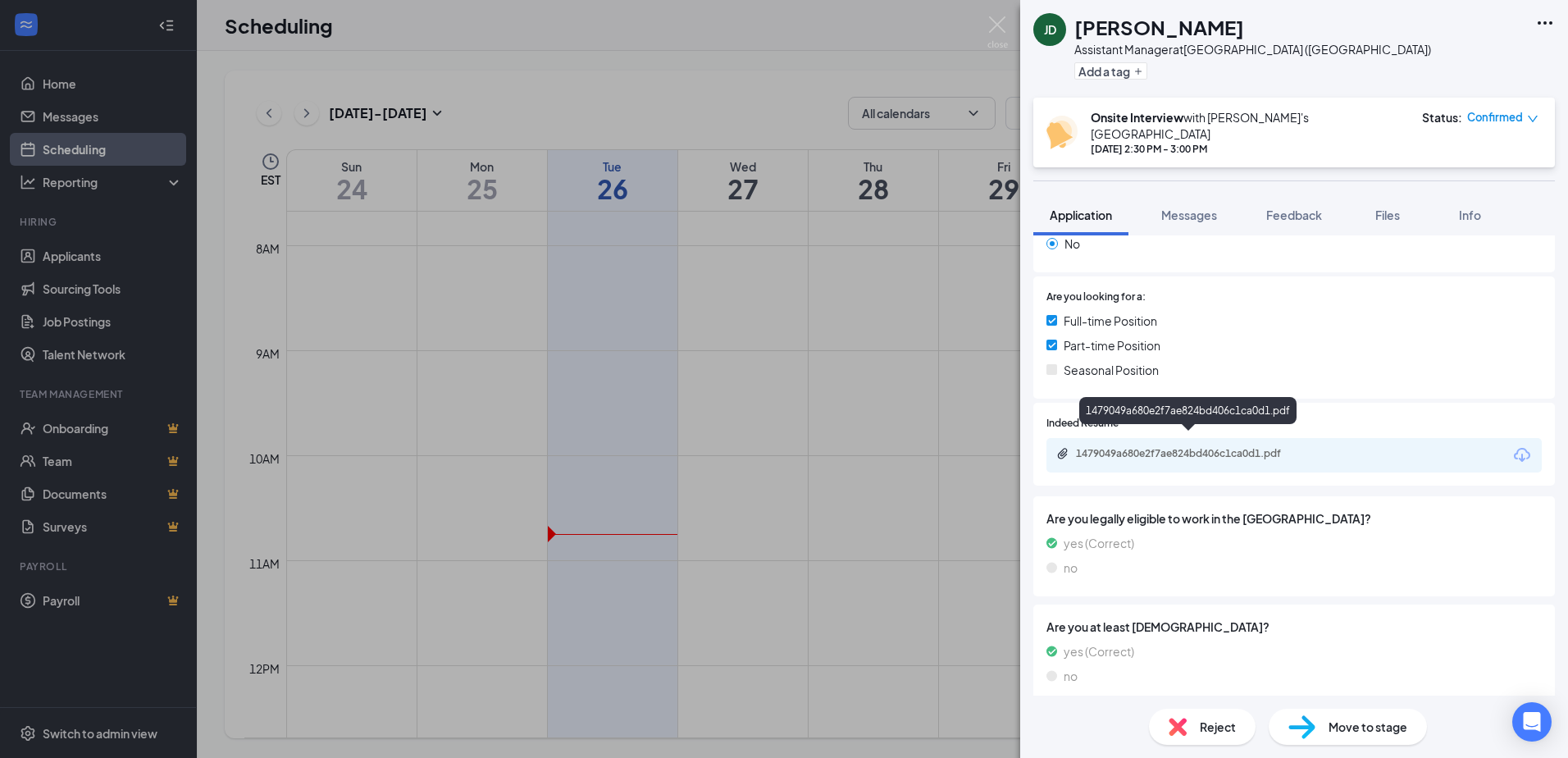
click at [1170, 447] on div "1479049a680e2f7ae824bd406c1ca0d1.pdf" at bounding box center [1190, 454] width 229 height 13
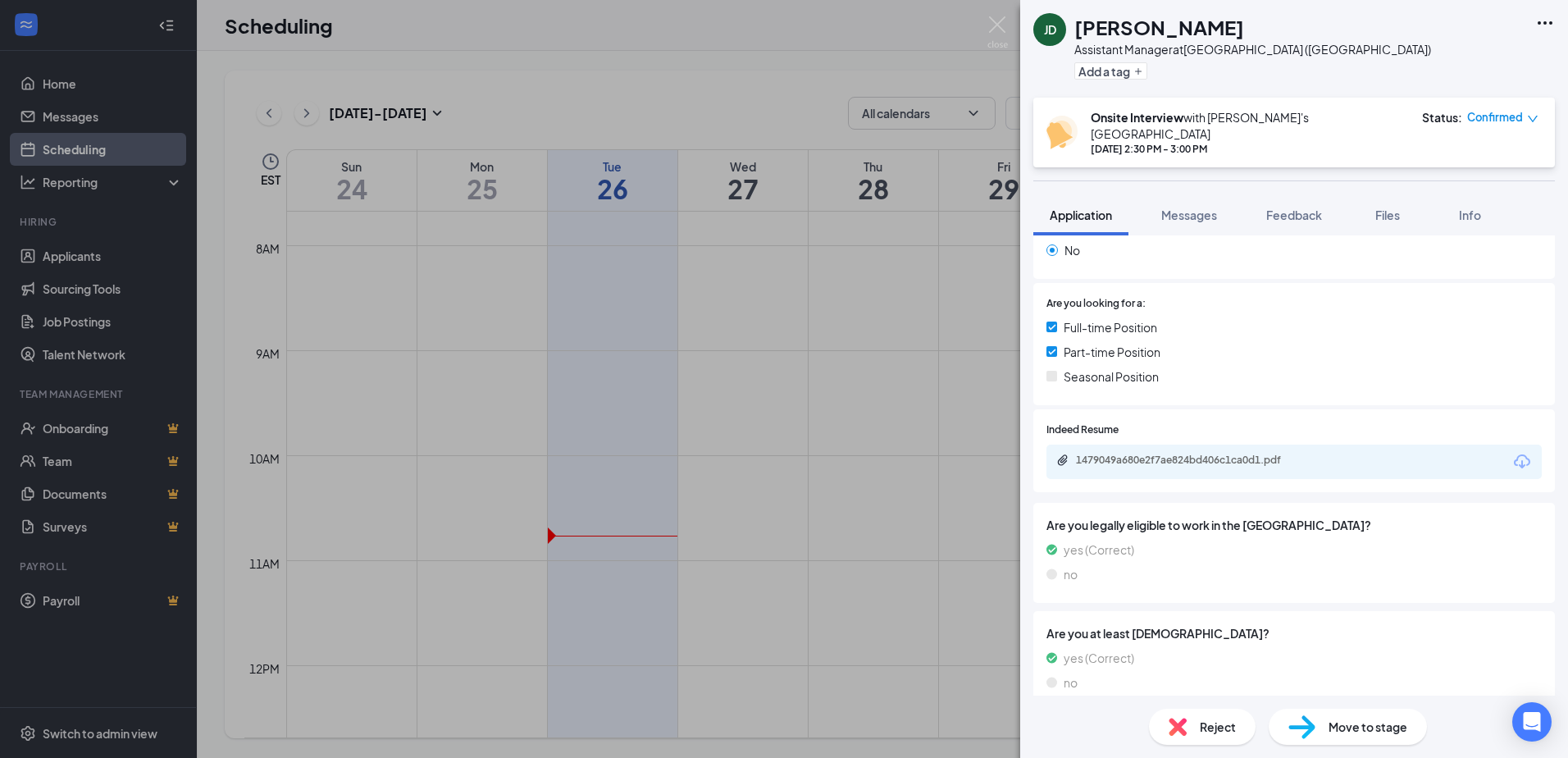
click at [818, 66] on div "[PERSON_NAME] [PERSON_NAME] Assistant Manager at [GEOGRAPHIC_DATA] ([GEOGRAPHIC…" at bounding box center [784, 379] width 1568 height 758
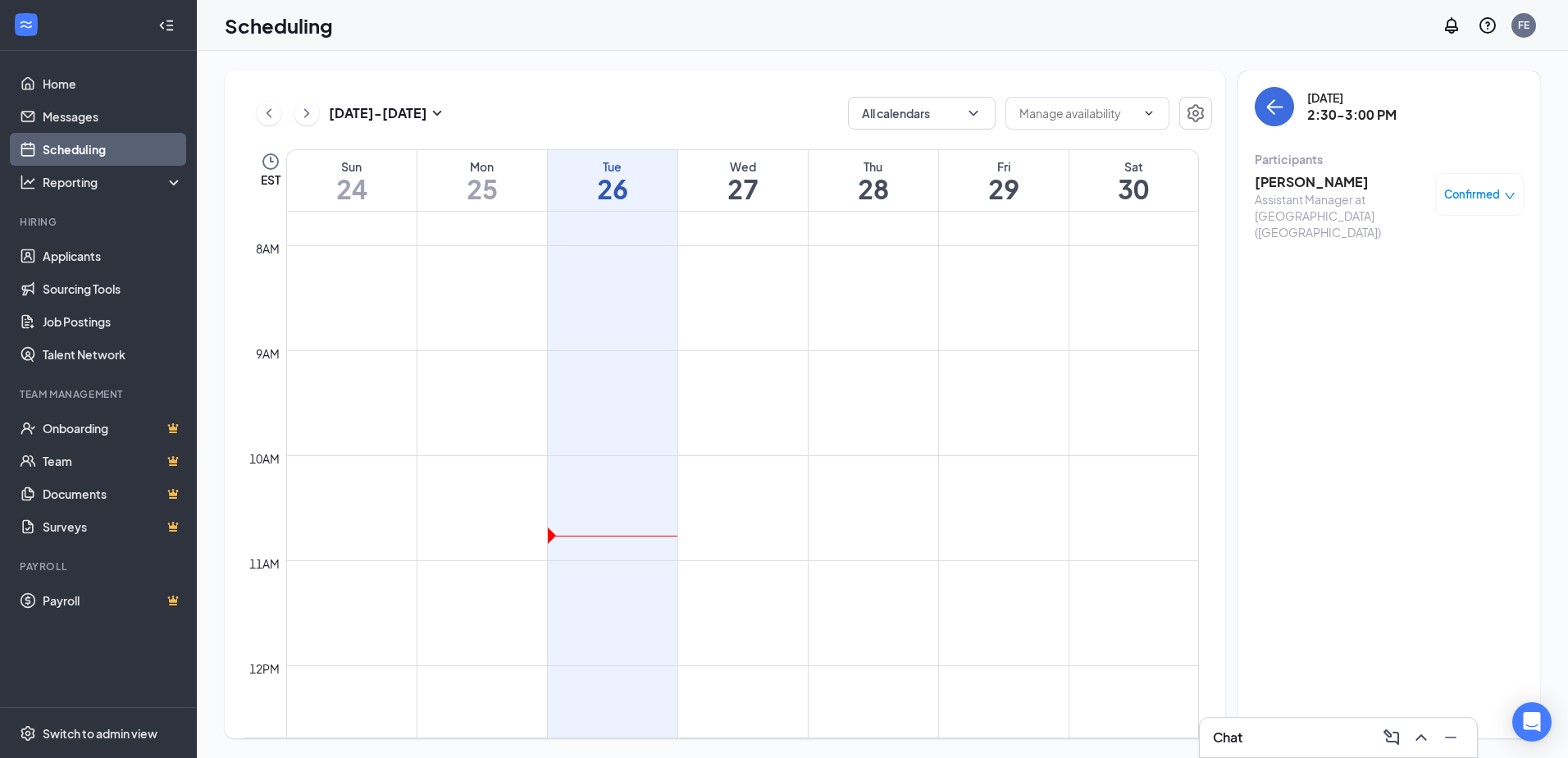
click at [694, 199] on h1 "27" at bounding box center [743, 189] width 130 height 28
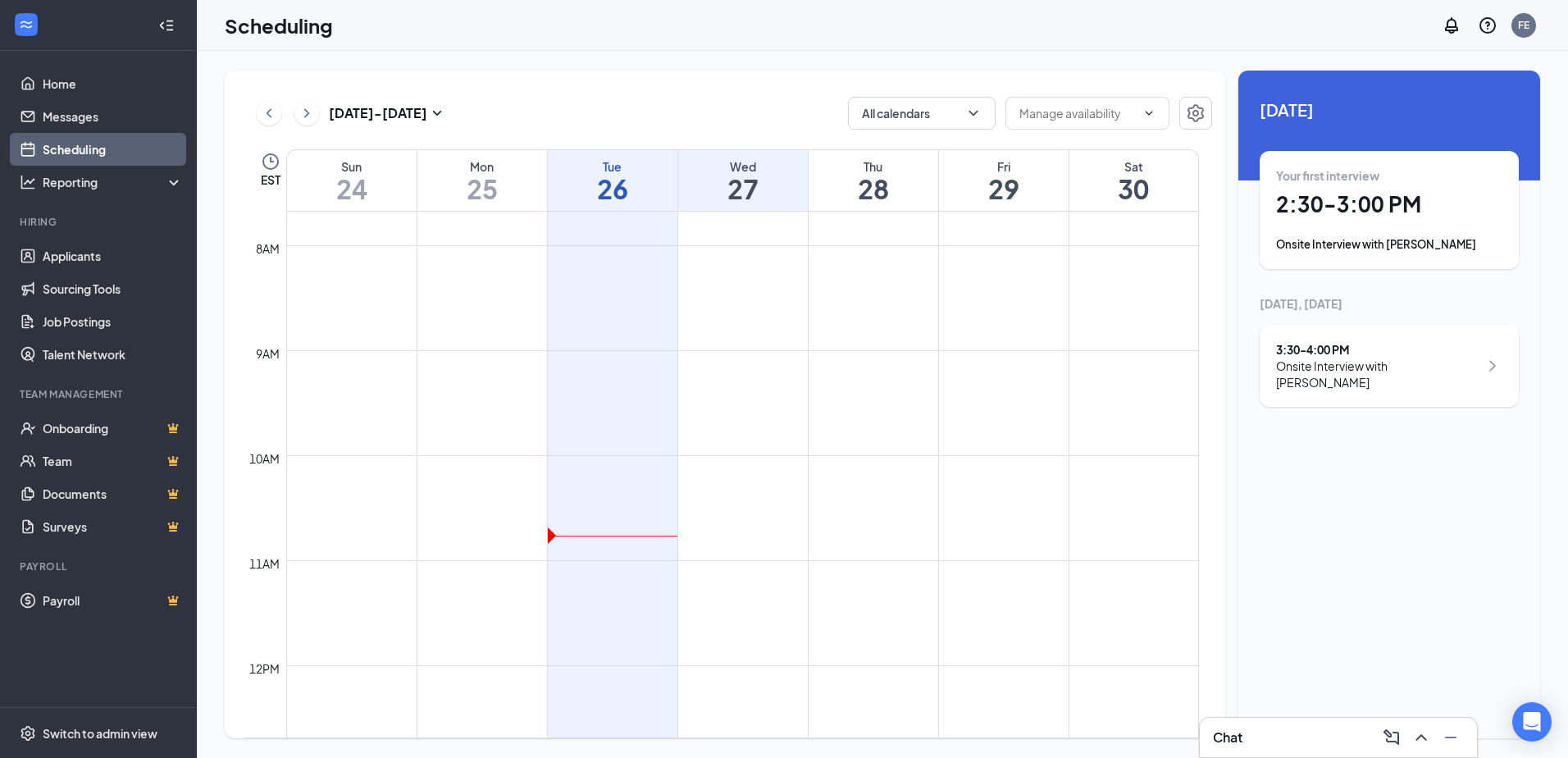
click at [604, 188] on h1 "26" at bounding box center [612, 189] width 130 height 28
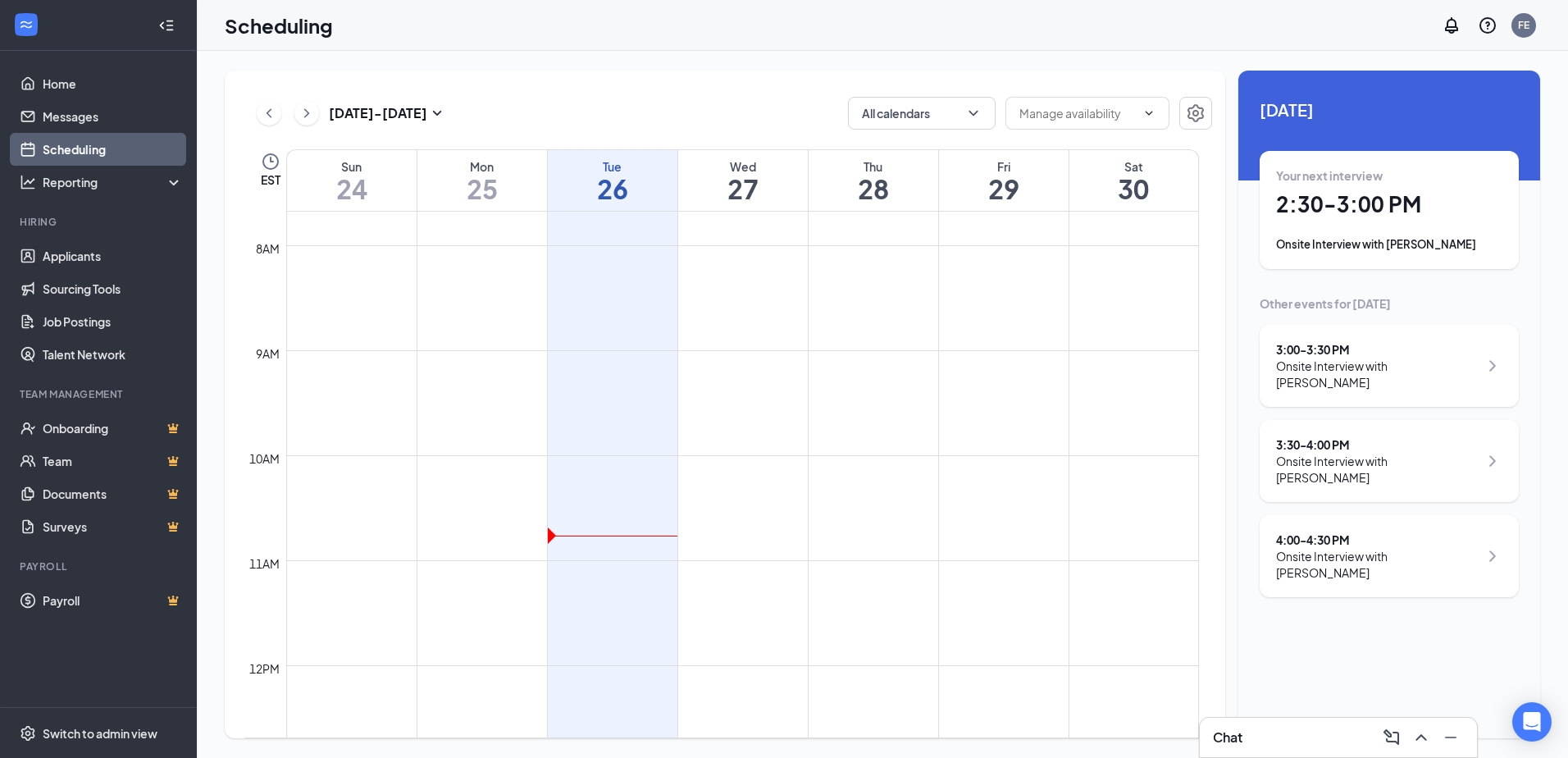
click at [755, 191] on h1 "27" at bounding box center [743, 189] width 130 height 28
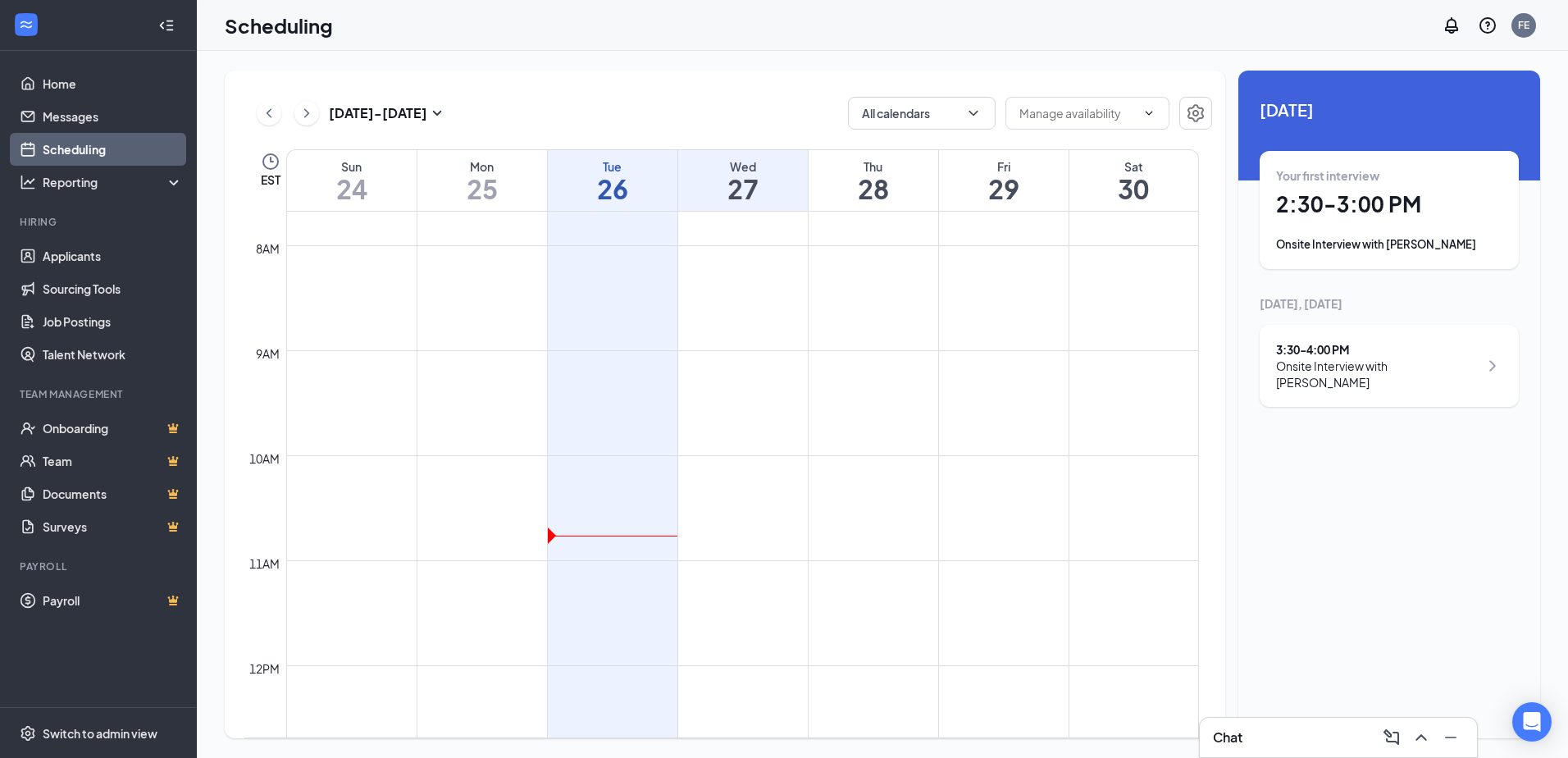
click at [597, 194] on h1 "26" at bounding box center [612, 189] width 130 height 28
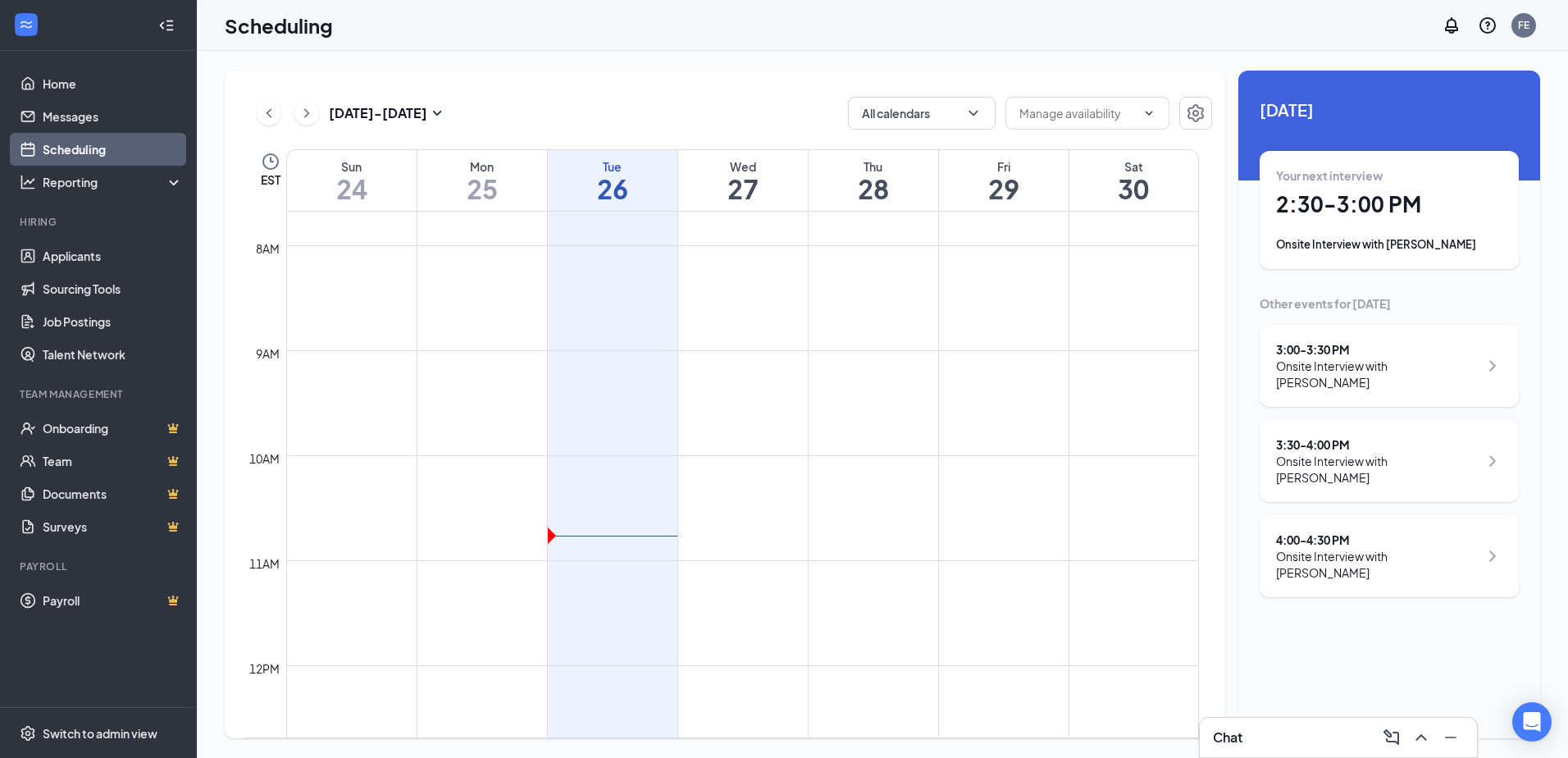
click at [1376, 453] on div "Onsite Interview with [PERSON_NAME]" at bounding box center [1377, 469] width 202 height 33
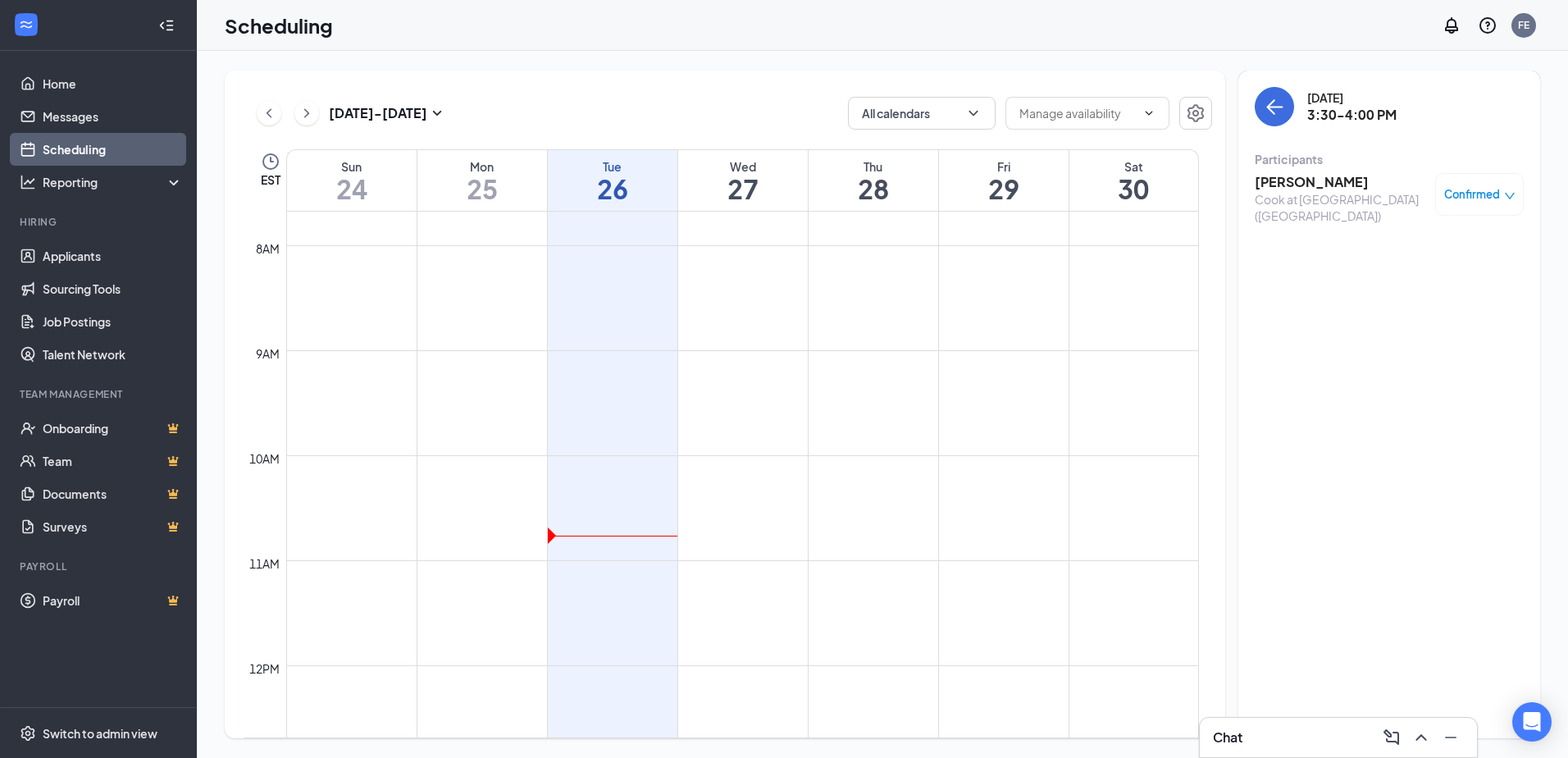
click at [1334, 182] on h3 "[PERSON_NAME]" at bounding box center [1340, 183] width 173 height 18
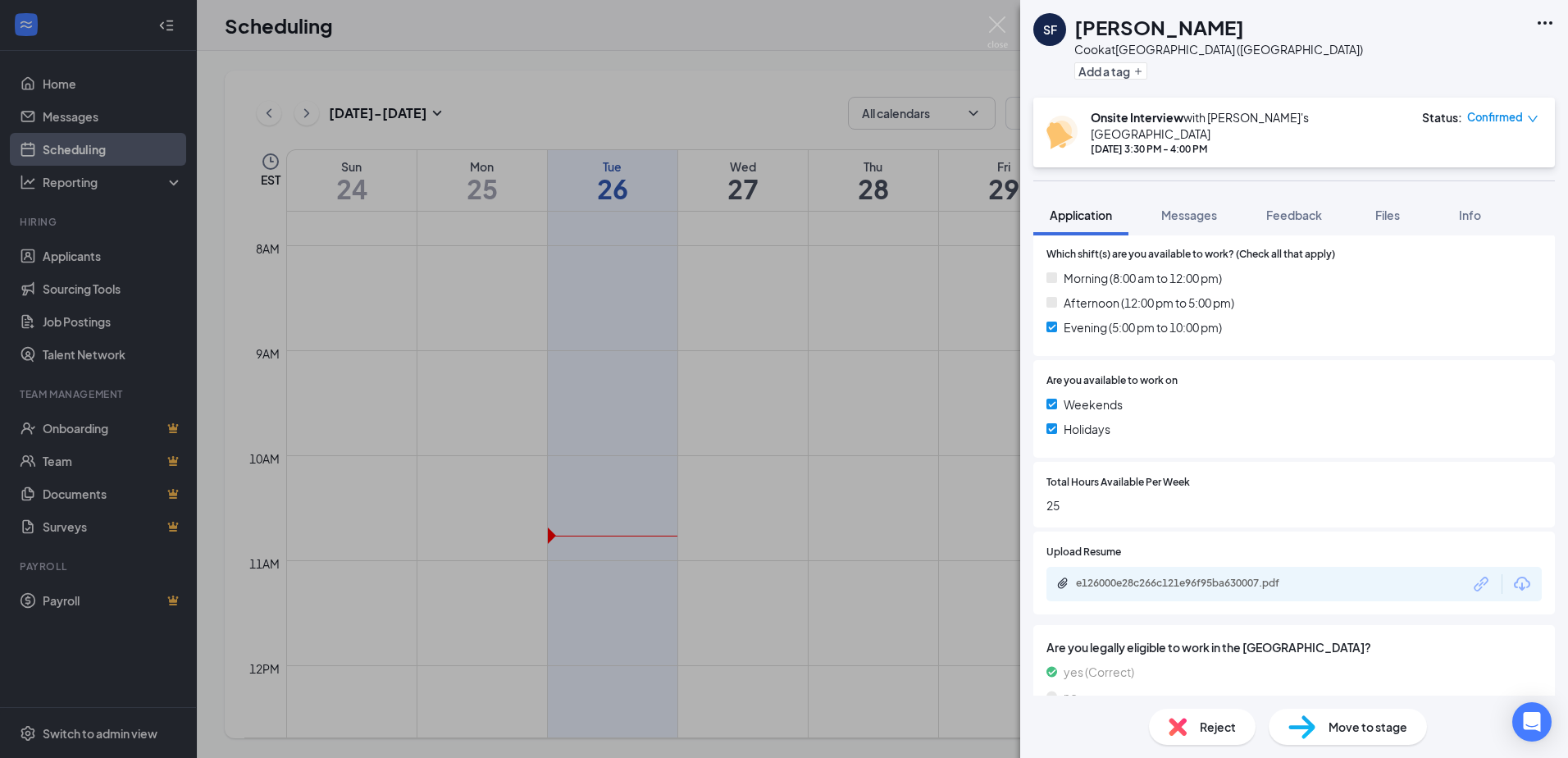
scroll to position [492, 0]
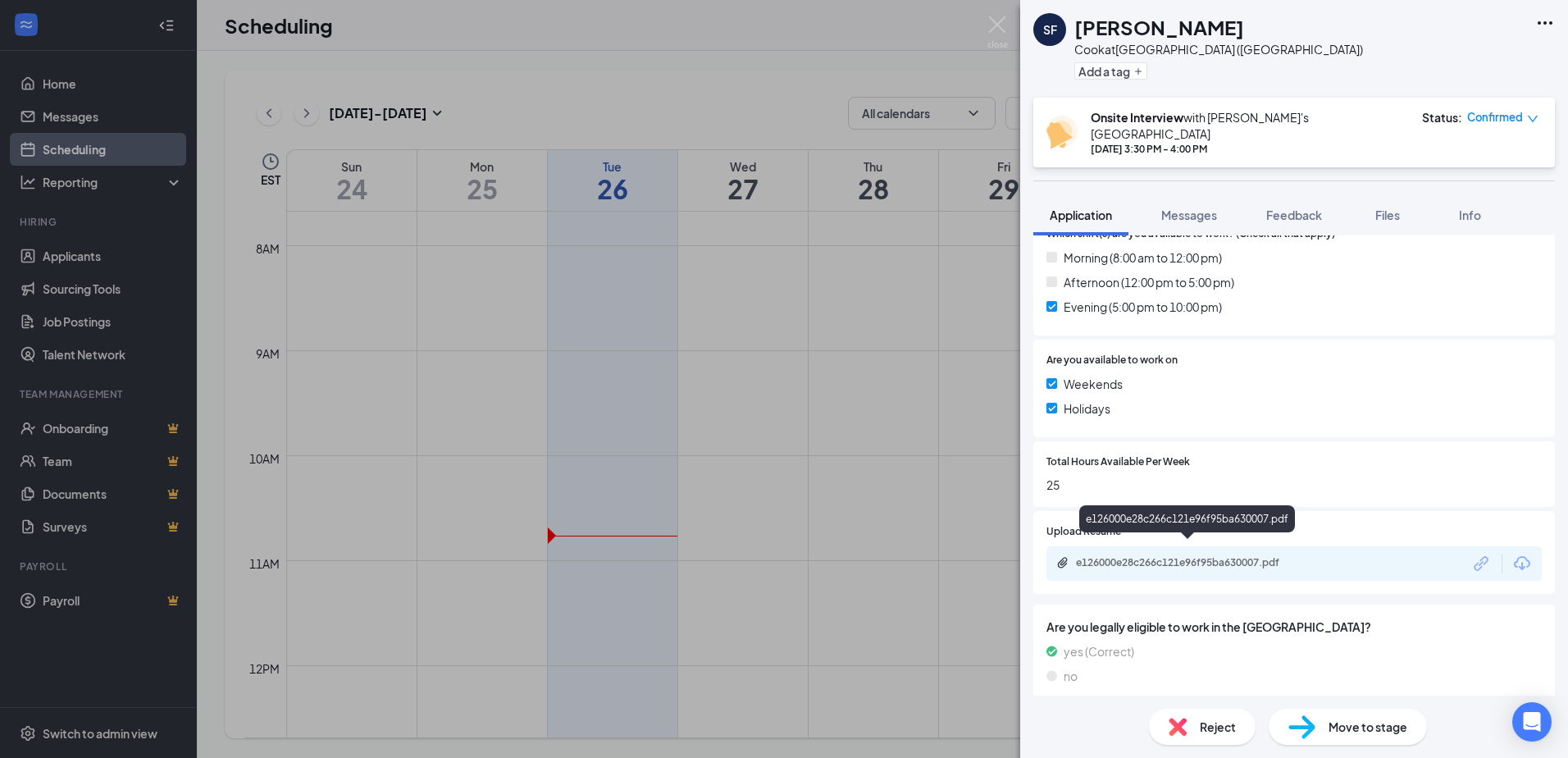
click at [1160, 556] on div "e126000e28c266c121e96f95ba630007.pdf" at bounding box center [1190, 562] width 229 height 13
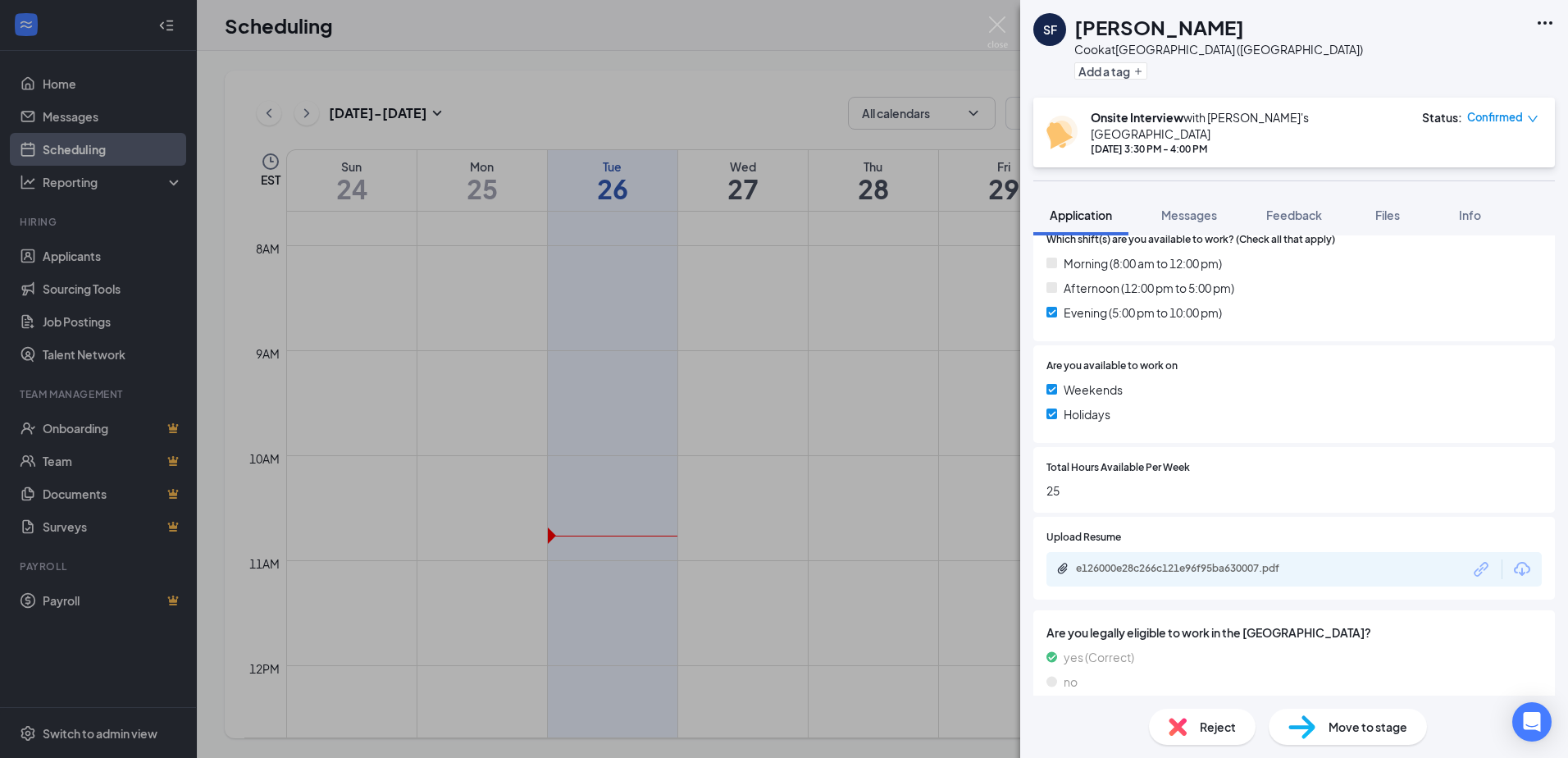
click at [871, 71] on div "SF [PERSON_NAME] at [GEOGRAPHIC_DATA] ([GEOGRAPHIC_DATA]) Add a tag Onsite Inte…" at bounding box center [784, 379] width 1568 height 758
